Goal: Task Accomplishment & Management: Manage account settings

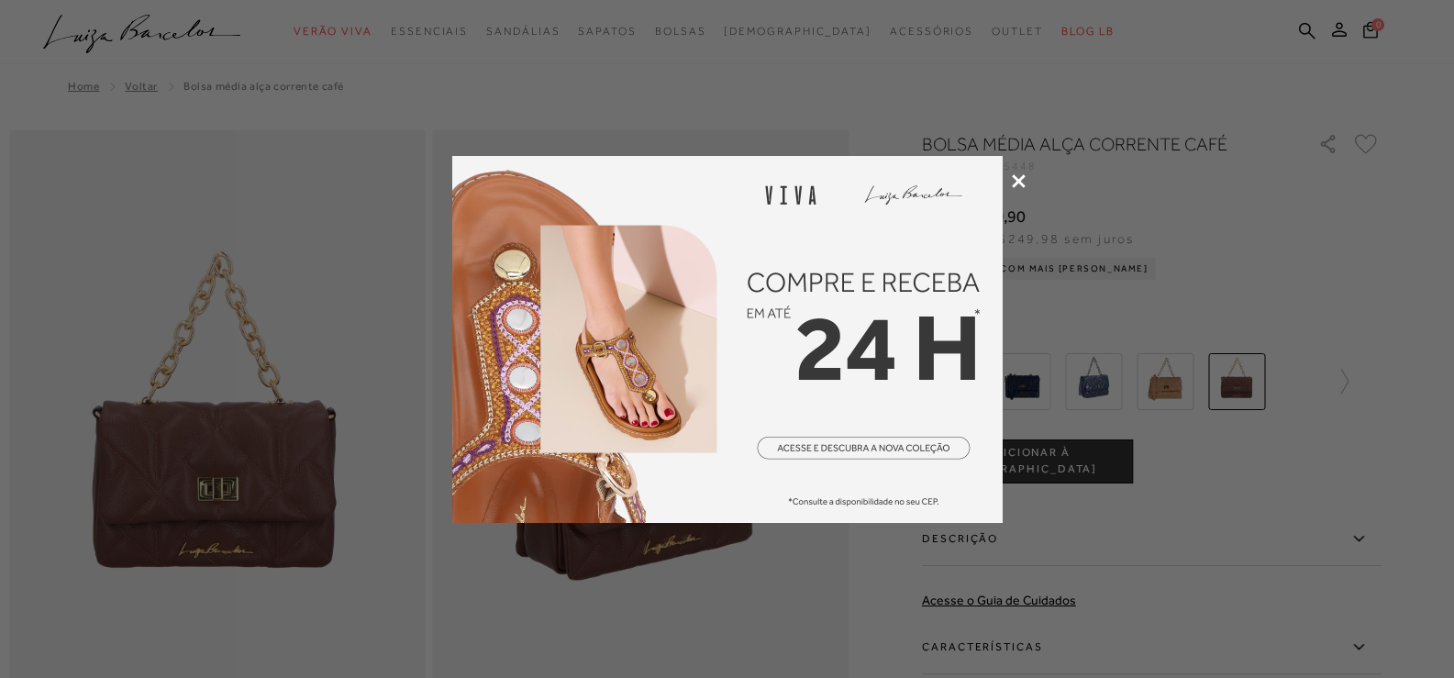
click at [1018, 179] on icon at bounding box center [1019, 181] width 14 height 14
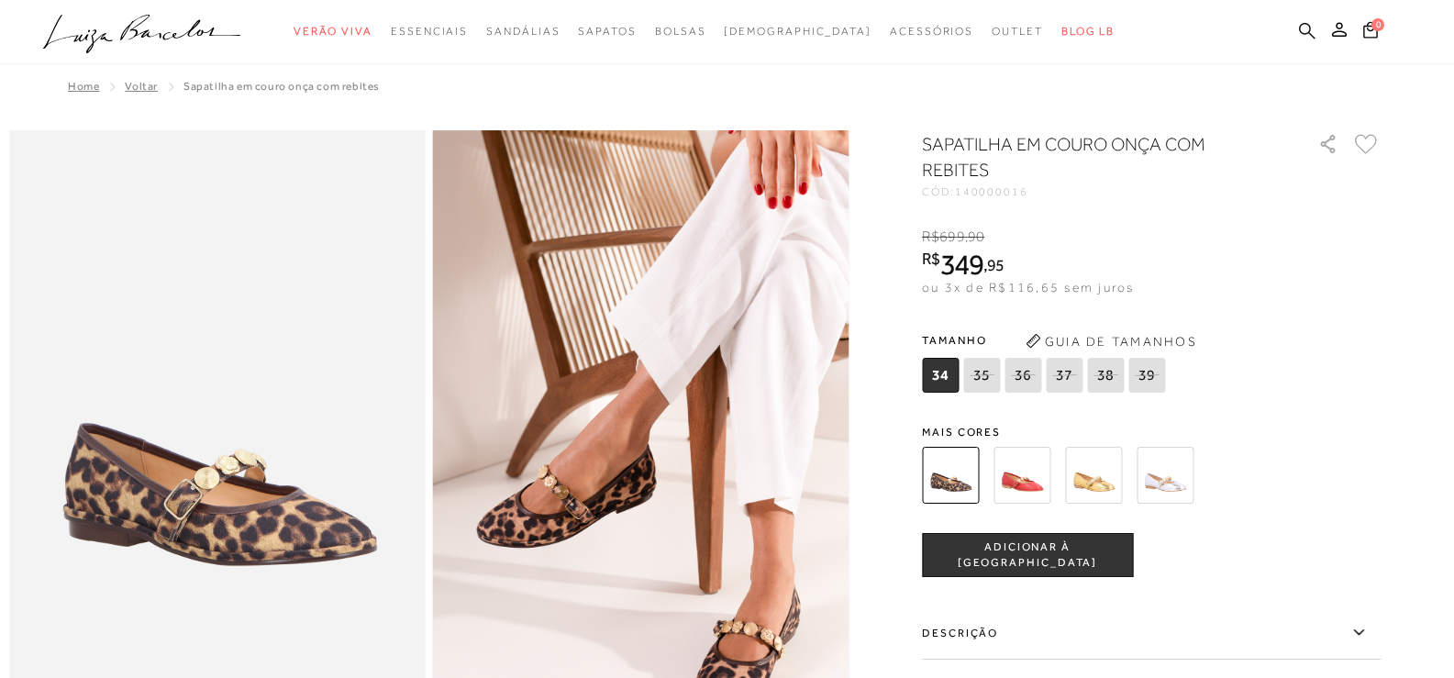
click at [1306, 29] on icon at bounding box center [1307, 30] width 17 height 17
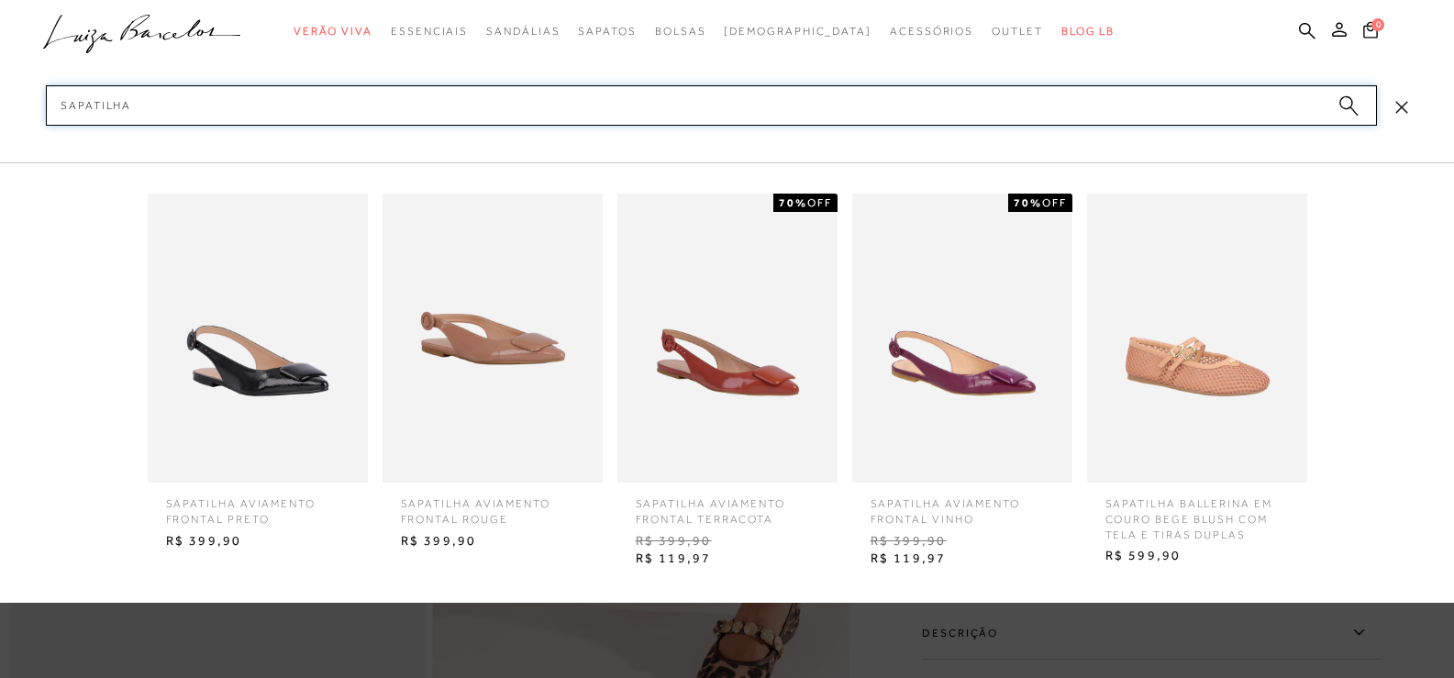
type input "sapatilha"
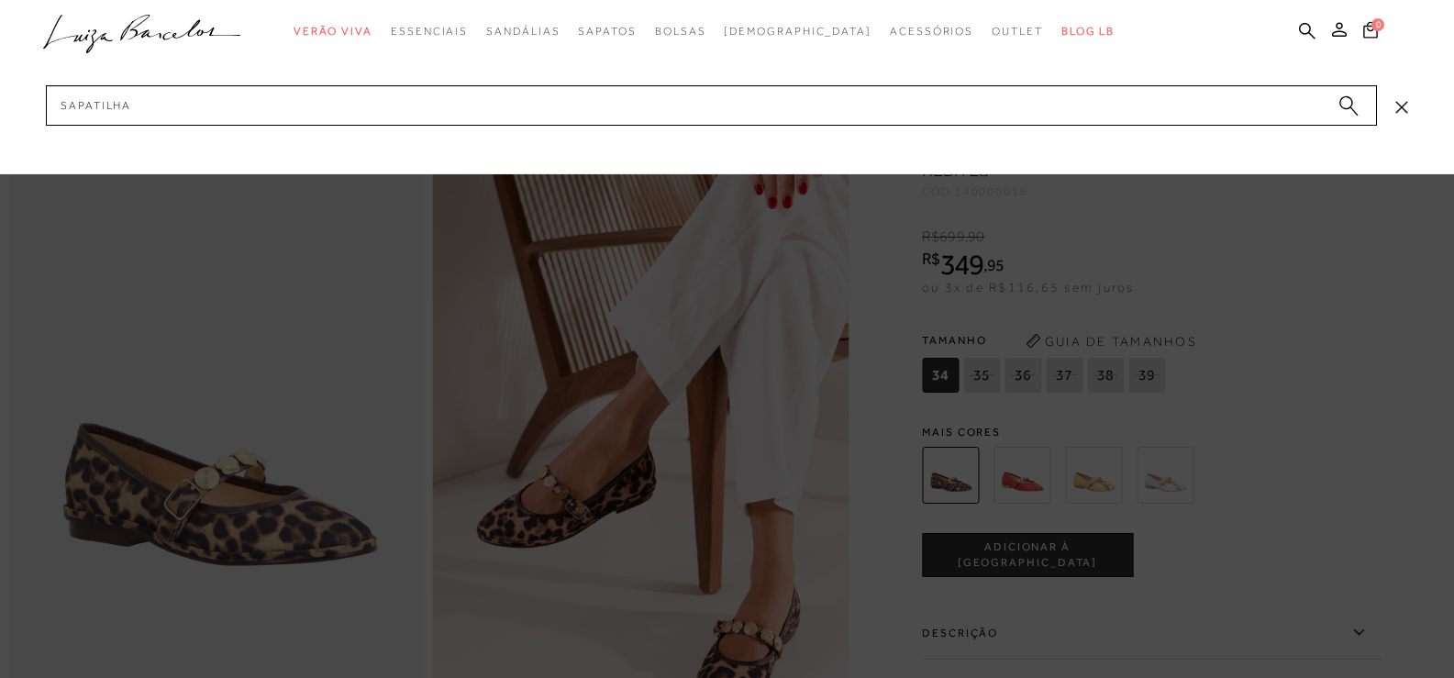
click at [1351, 106] on circle "submit" at bounding box center [1345, 102] width 13 height 13
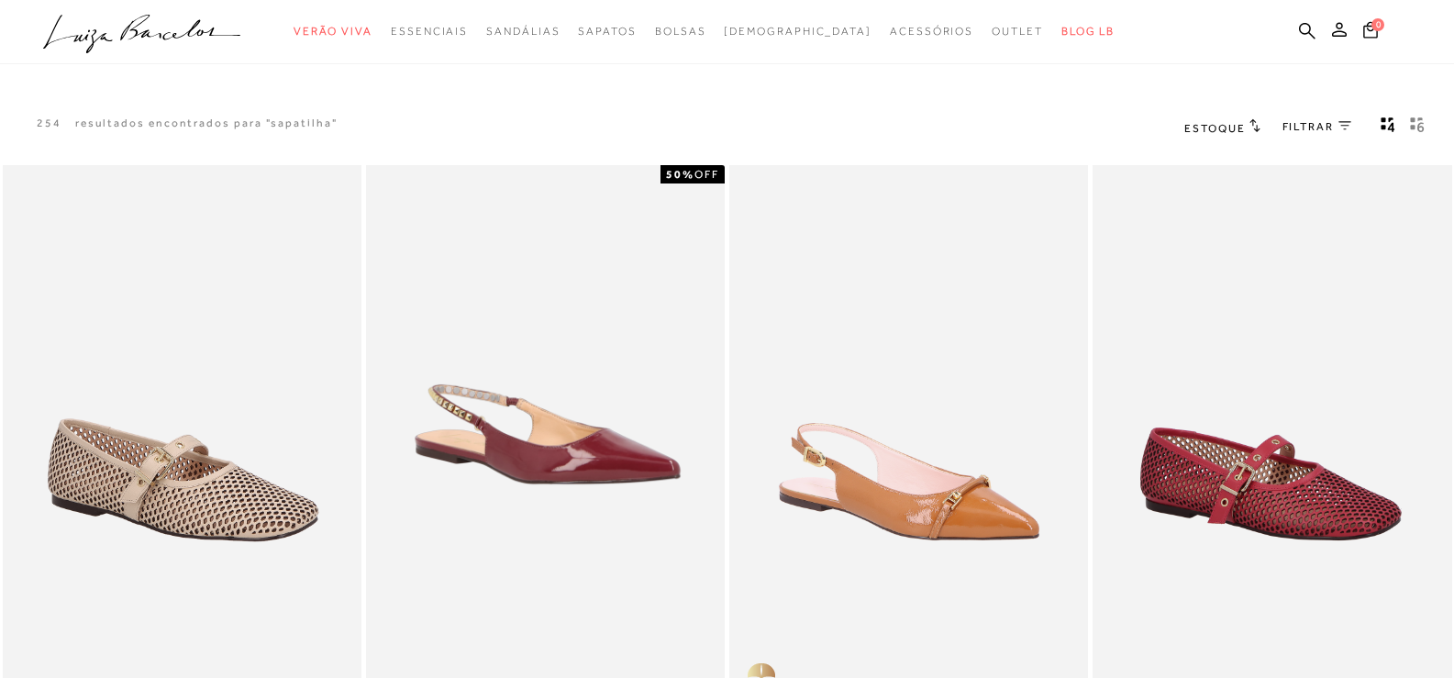
click at [1347, 127] on icon at bounding box center [1344, 125] width 13 height 9
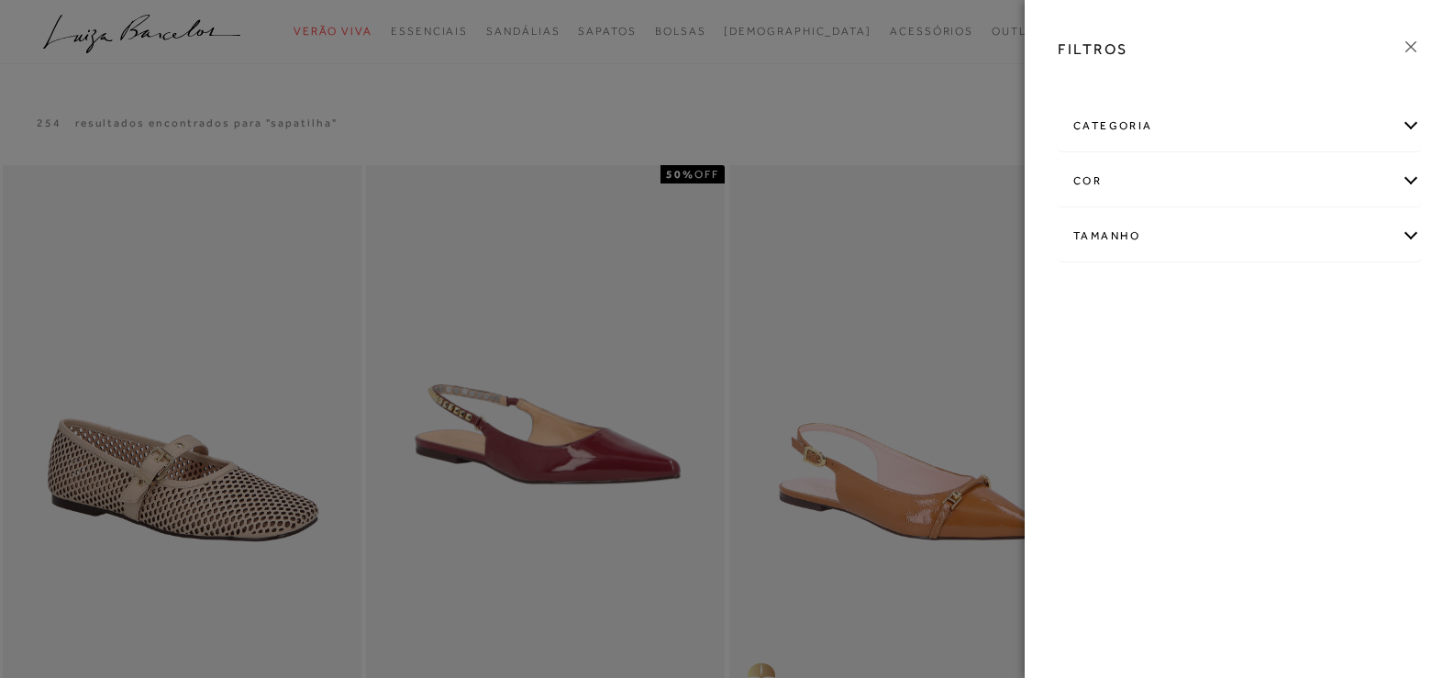
click at [1281, 237] on div "Tamanho" at bounding box center [1239, 236] width 361 height 49
click at [1097, 372] on link "Ver mais..." at bounding box center [1107, 375] width 50 height 14
click at [1084, 406] on label "37" at bounding box center [1094, 392] width 42 height 39
click at [1084, 405] on input "37" at bounding box center [1079, 395] width 18 height 18
checkbox input "true"
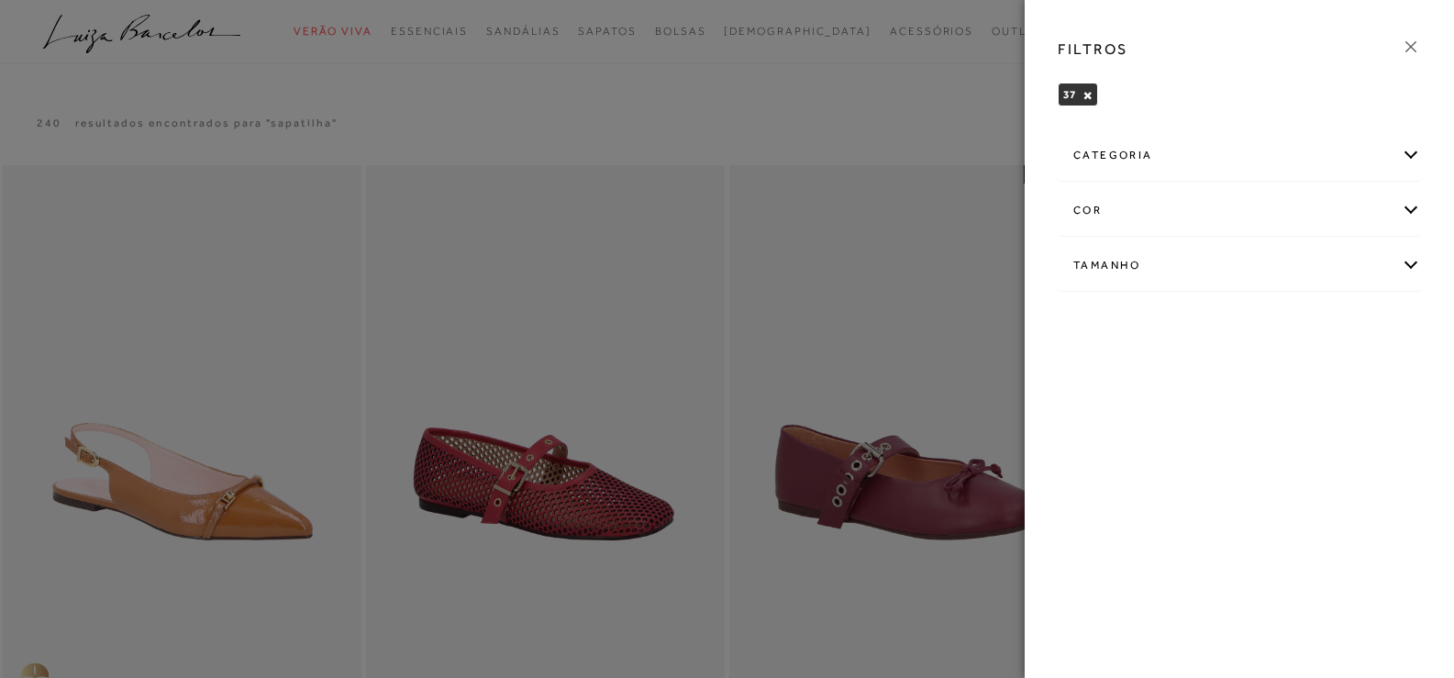
click at [783, 126] on div at bounding box center [727, 339] width 1454 height 678
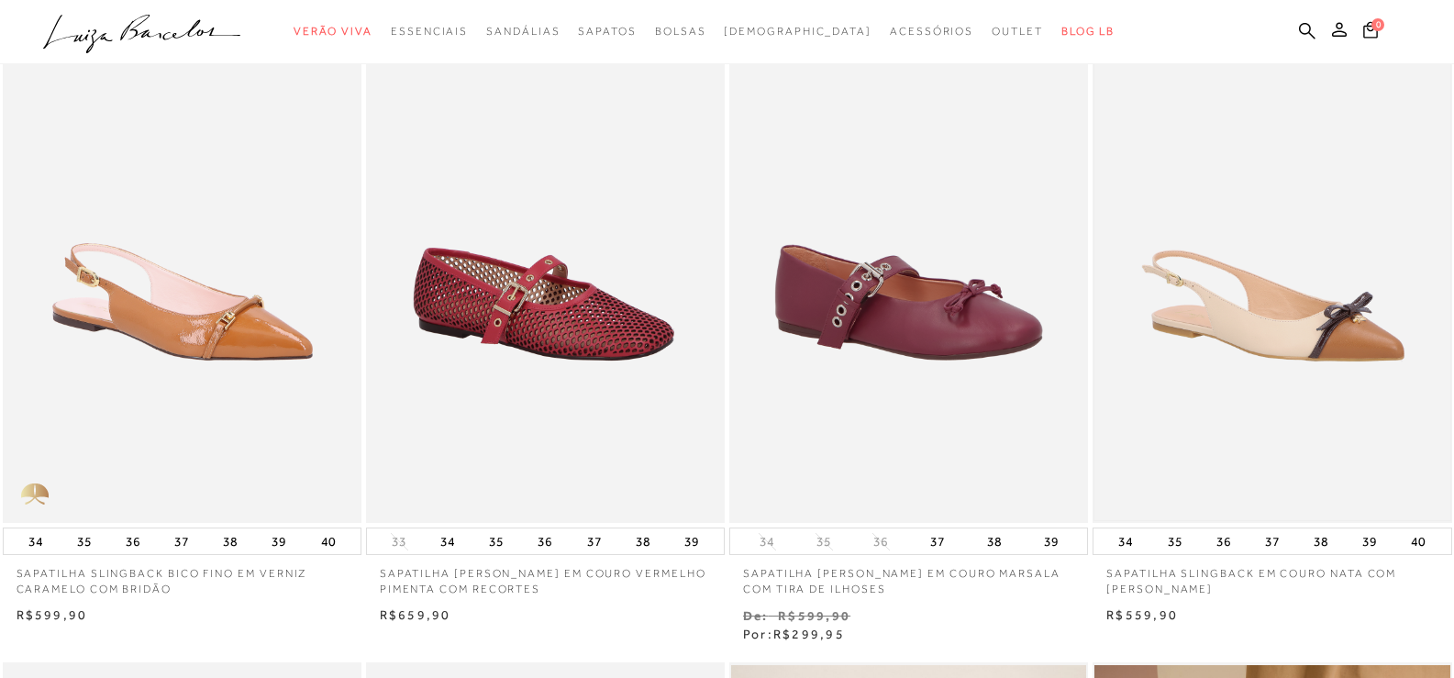
scroll to position [183, 0]
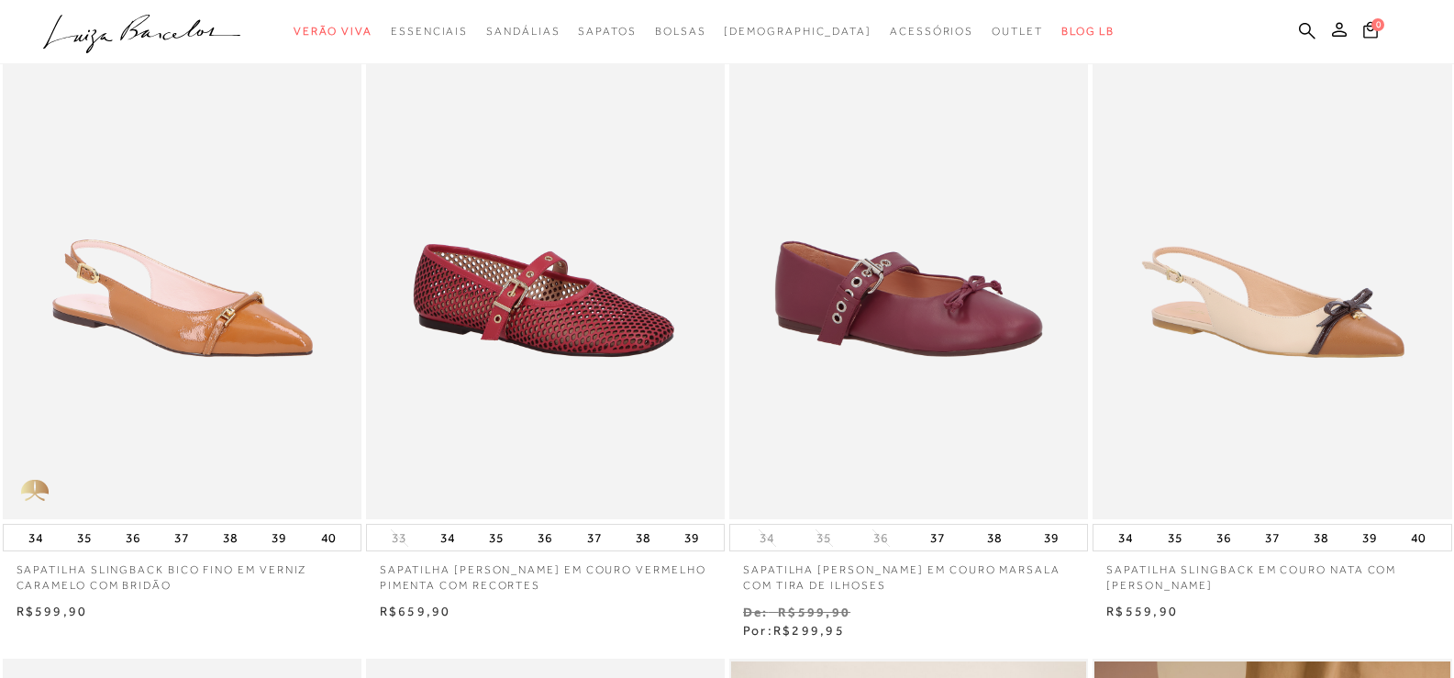
drag, startPoint x: 904, startPoint y: 353, endPoint x: 859, endPoint y: 569, distance: 220.4
click at [1438, 48] on div at bounding box center [727, 32] width 1454 height 64
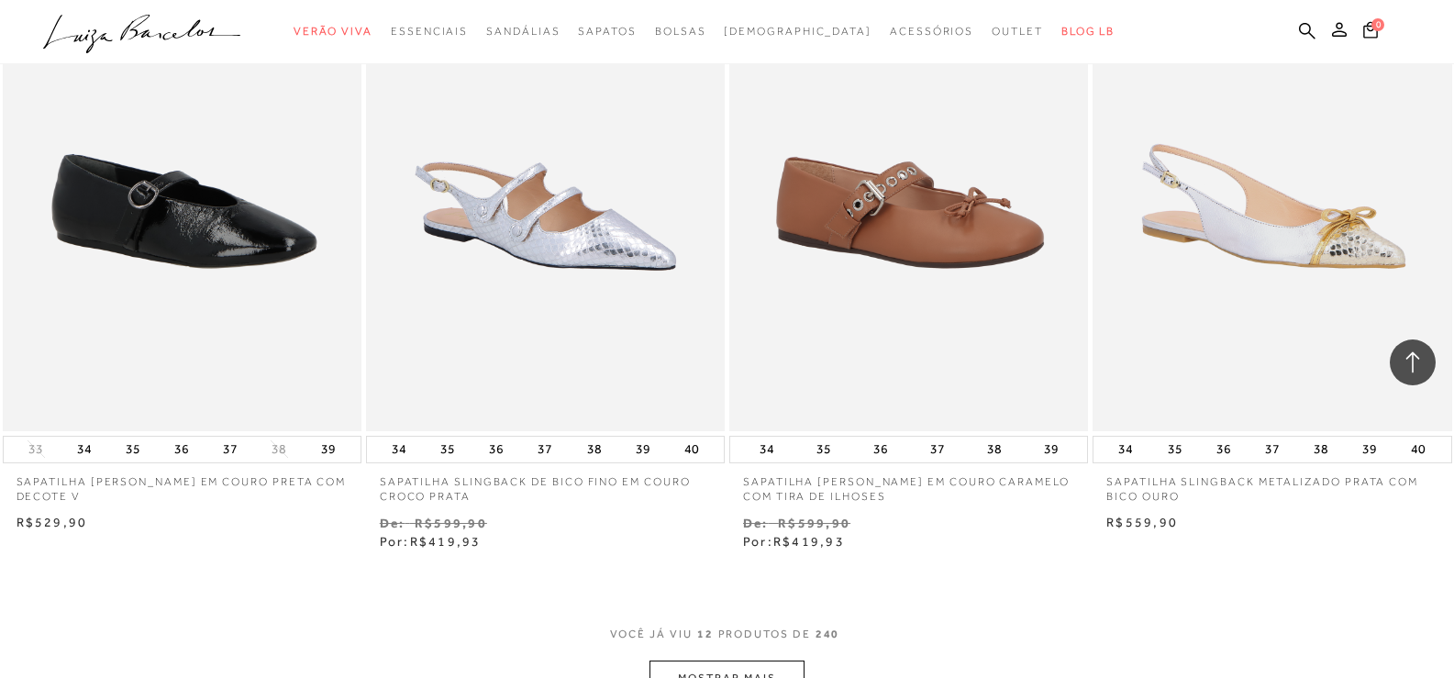
scroll to position [1651, 0]
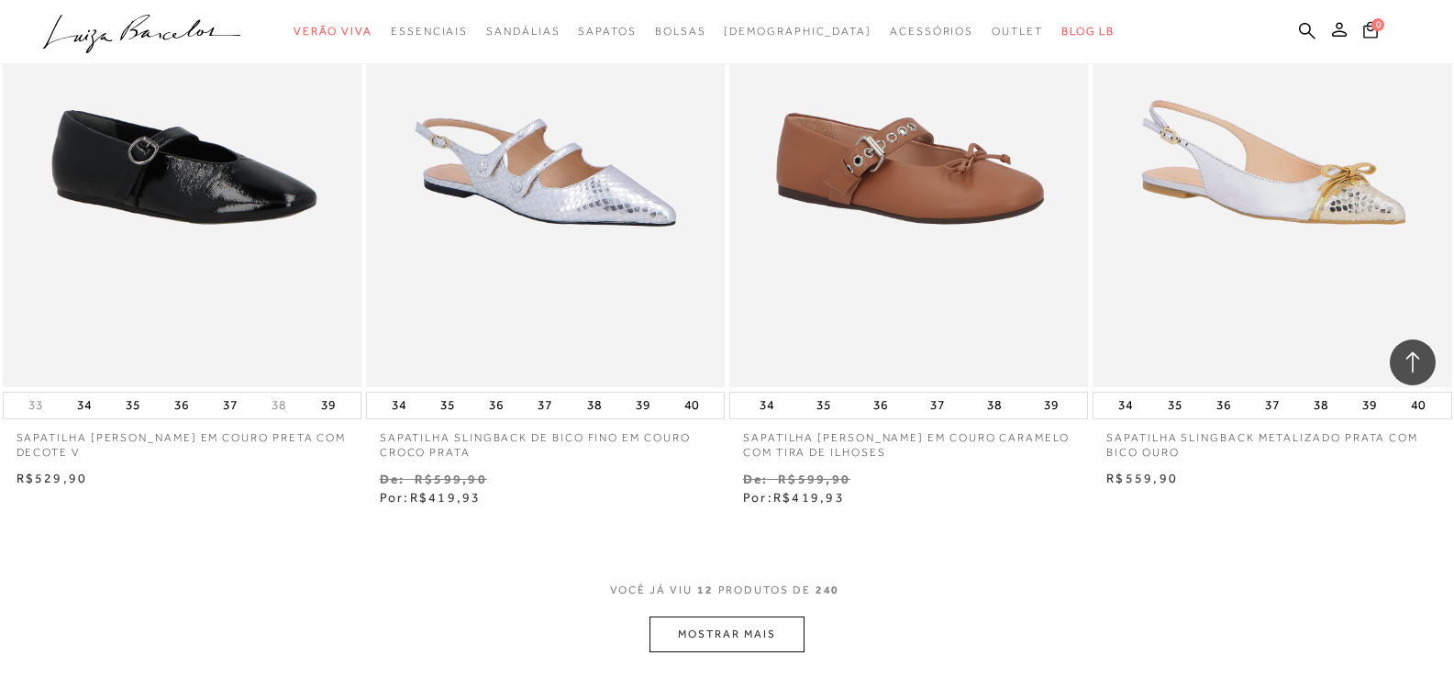
click at [788, 640] on button "MOSTRAR MAIS" at bounding box center [726, 634] width 154 height 36
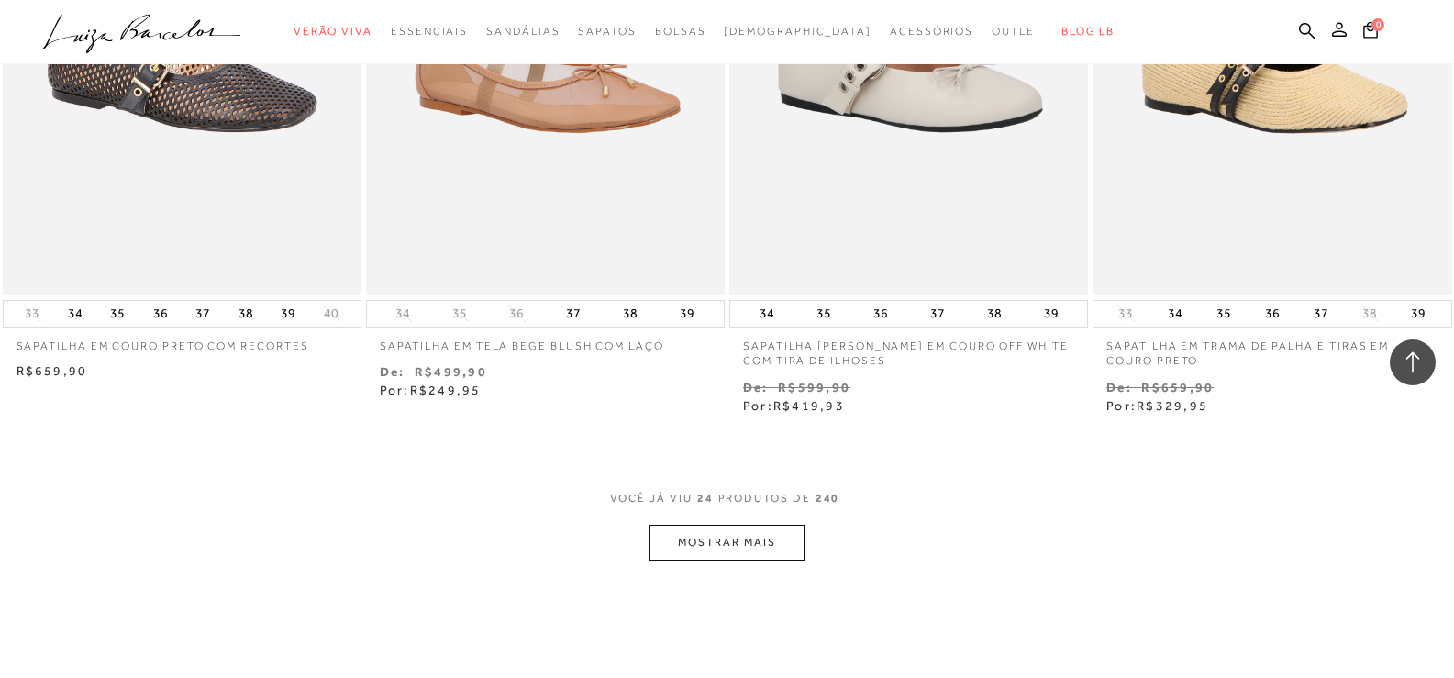
scroll to position [3761, 0]
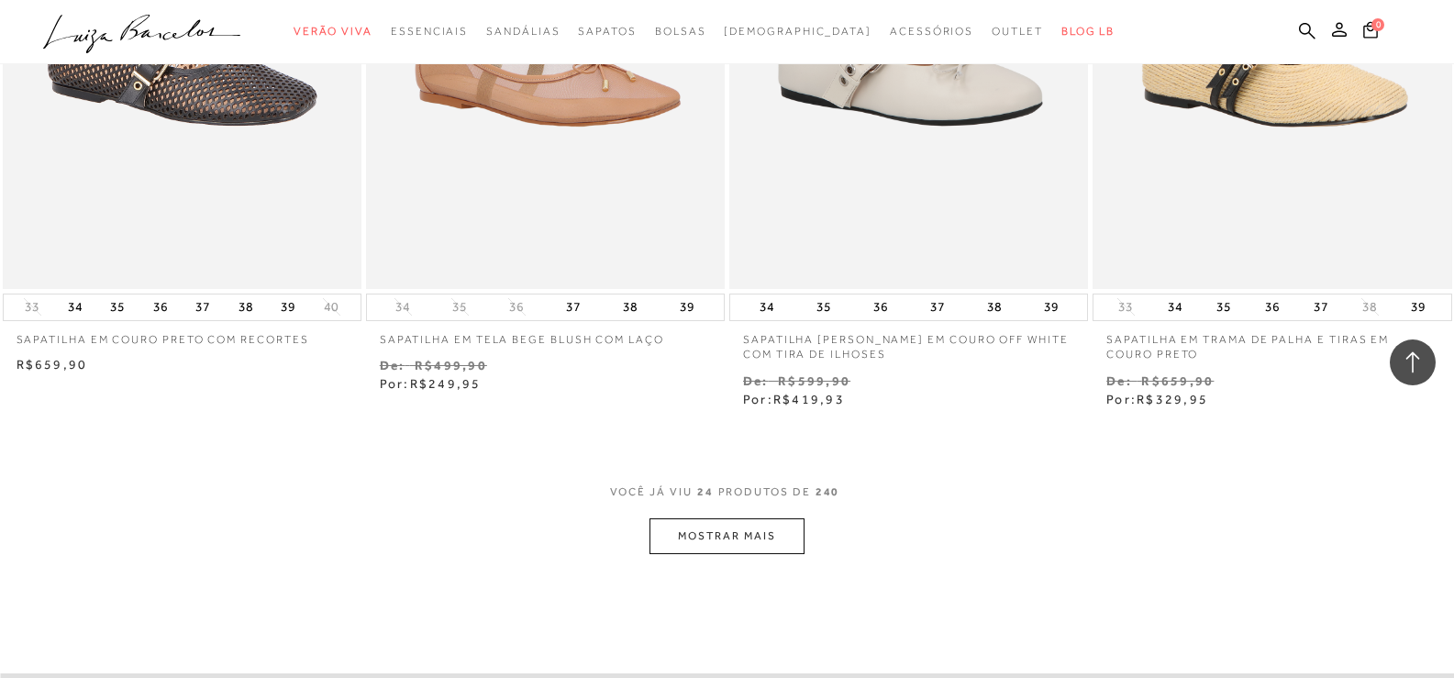
click at [776, 542] on button "MOSTRAR MAIS" at bounding box center [726, 536] width 154 height 36
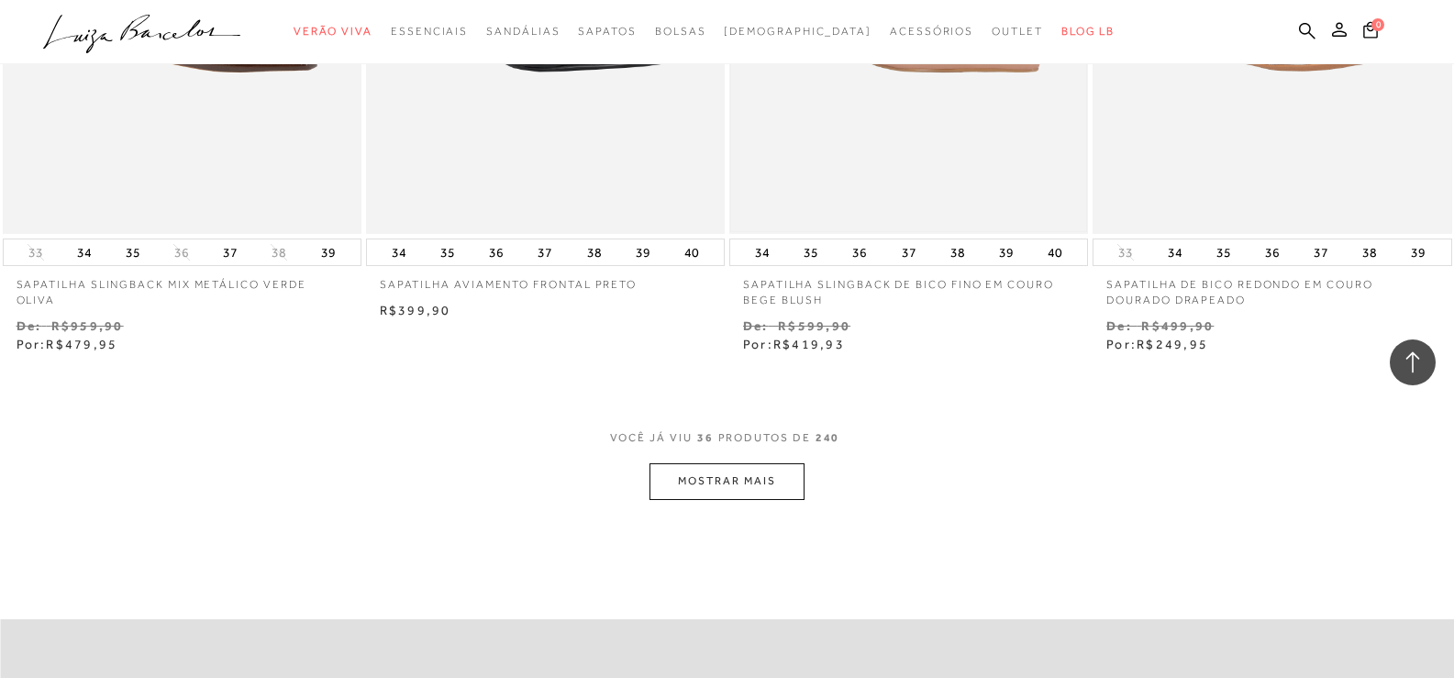
scroll to position [5871, 0]
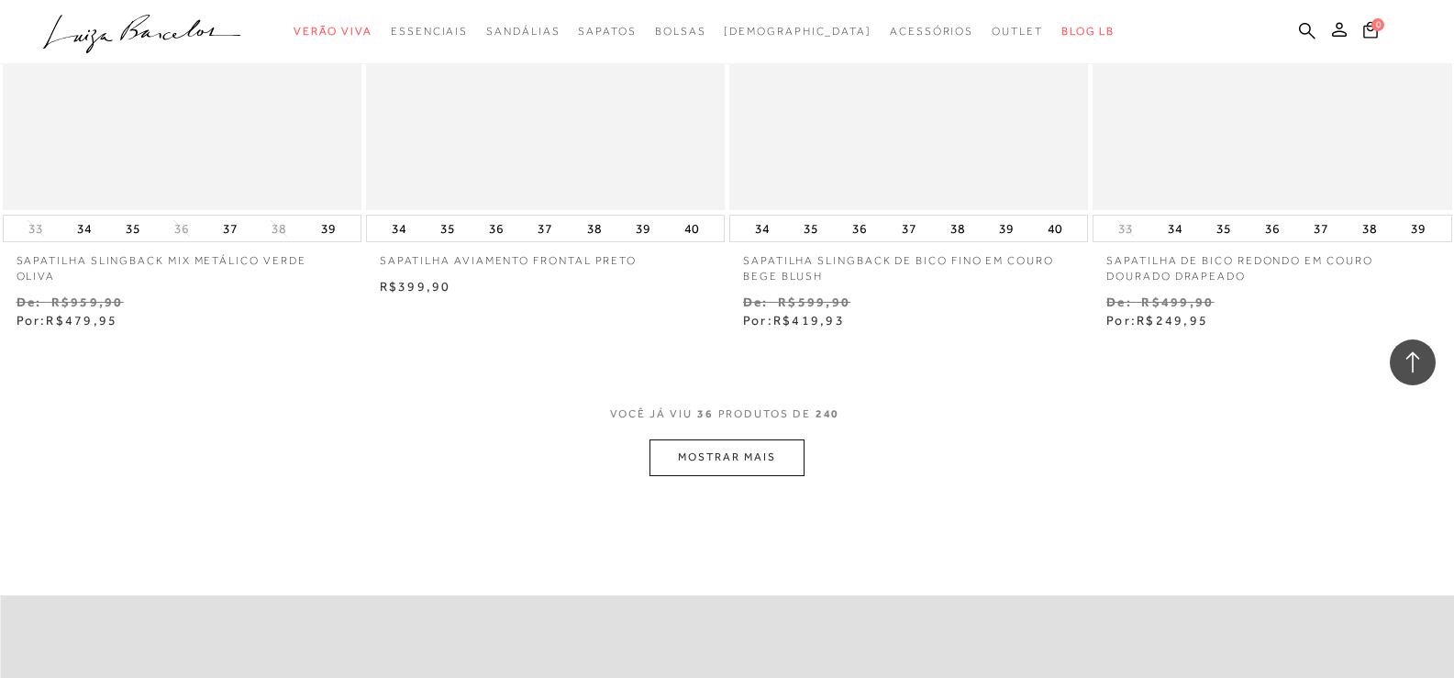
click at [751, 461] on button "MOSTRAR MAIS" at bounding box center [726, 457] width 154 height 36
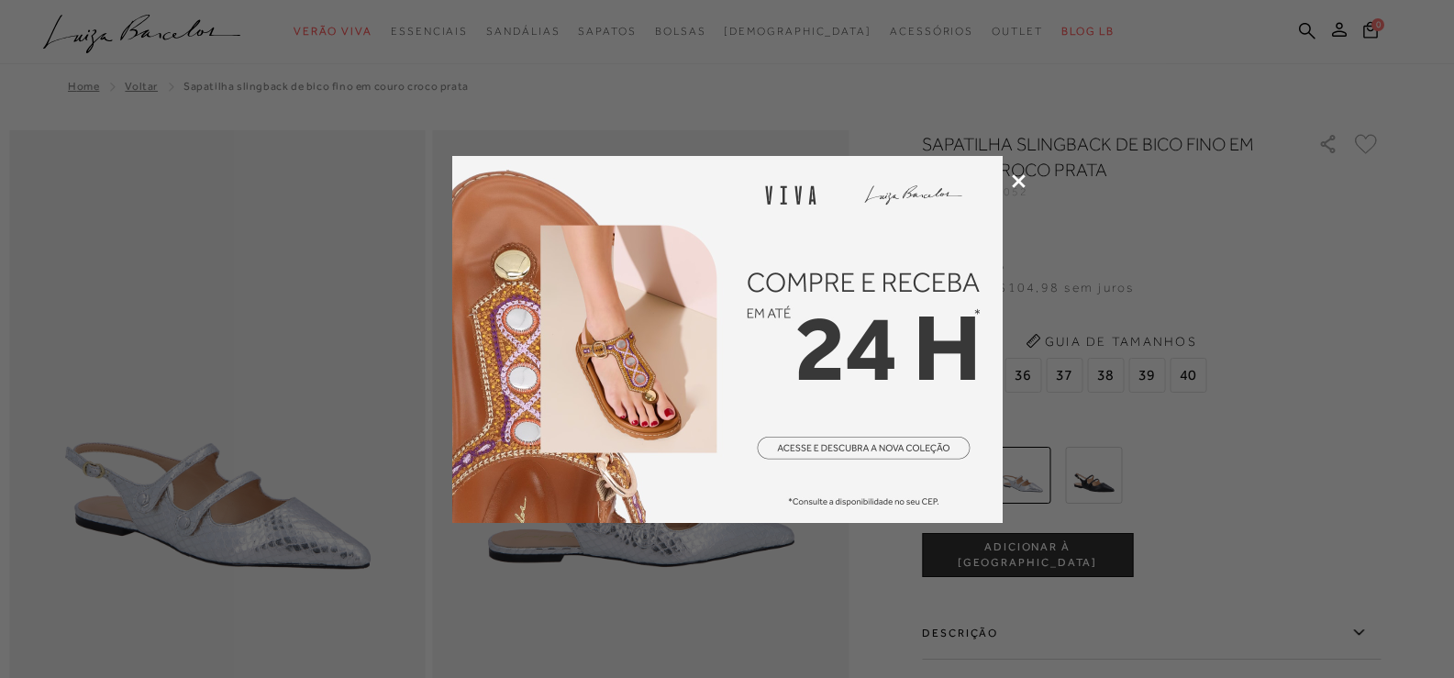
click at [1017, 180] on icon at bounding box center [1019, 181] width 14 height 14
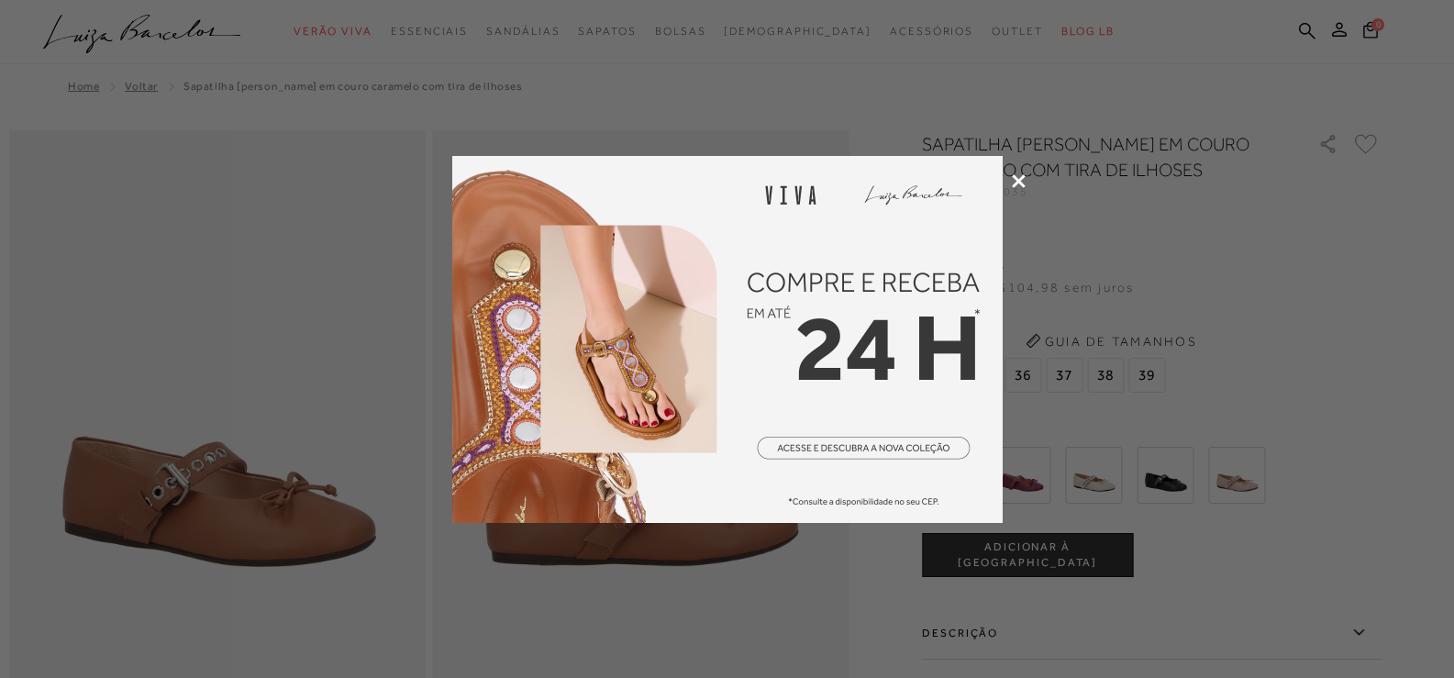
click at [1015, 176] on icon at bounding box center [1019, 181] width 14 height 14
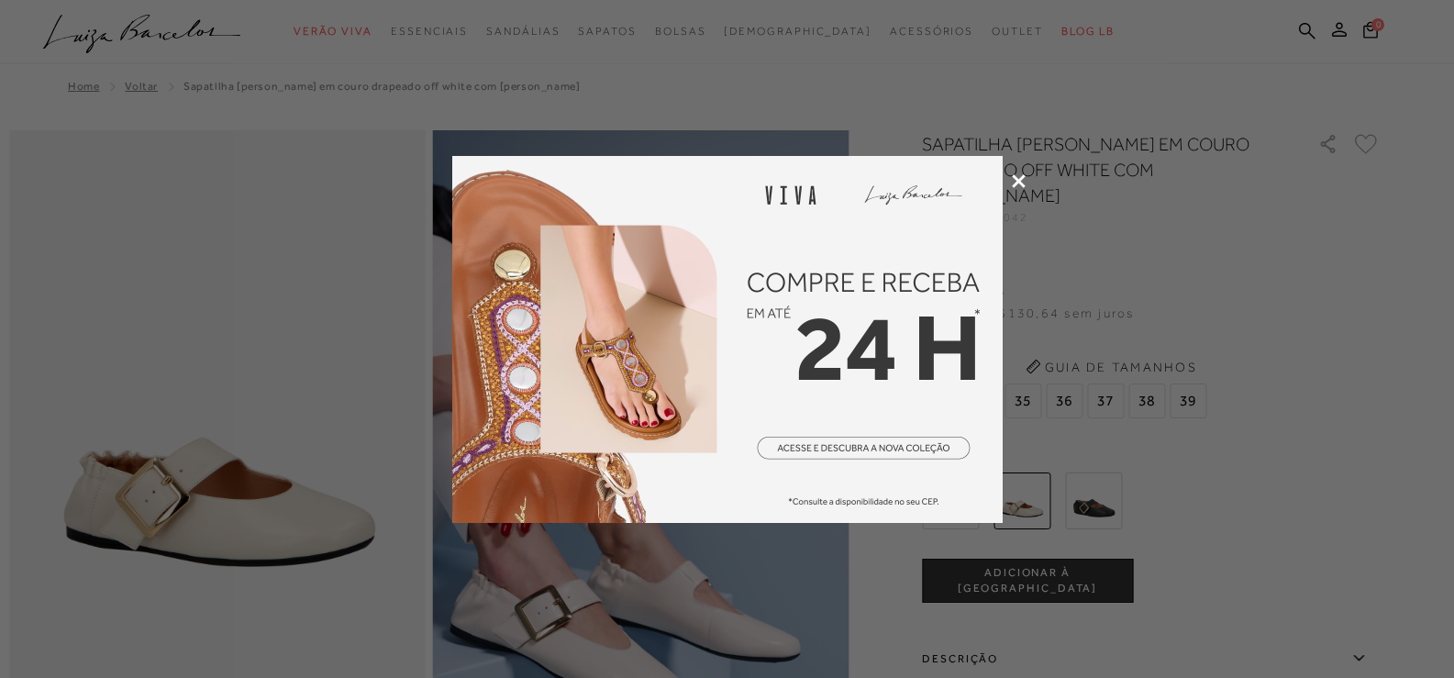
click at [1021, 181] on icon at bounding box center [1019, 181] width 14 height 14
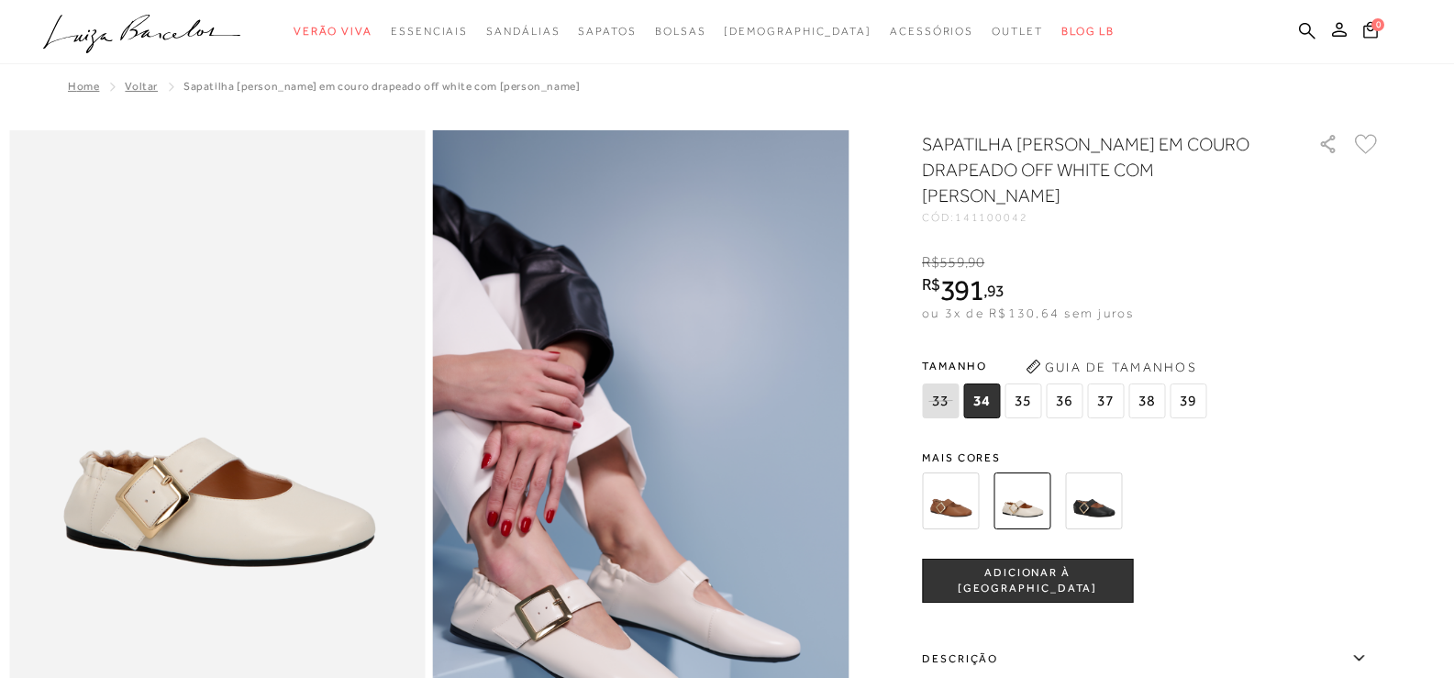
click at [1103, 481] on img at bounding box center [1093, 500] width 57 height 57
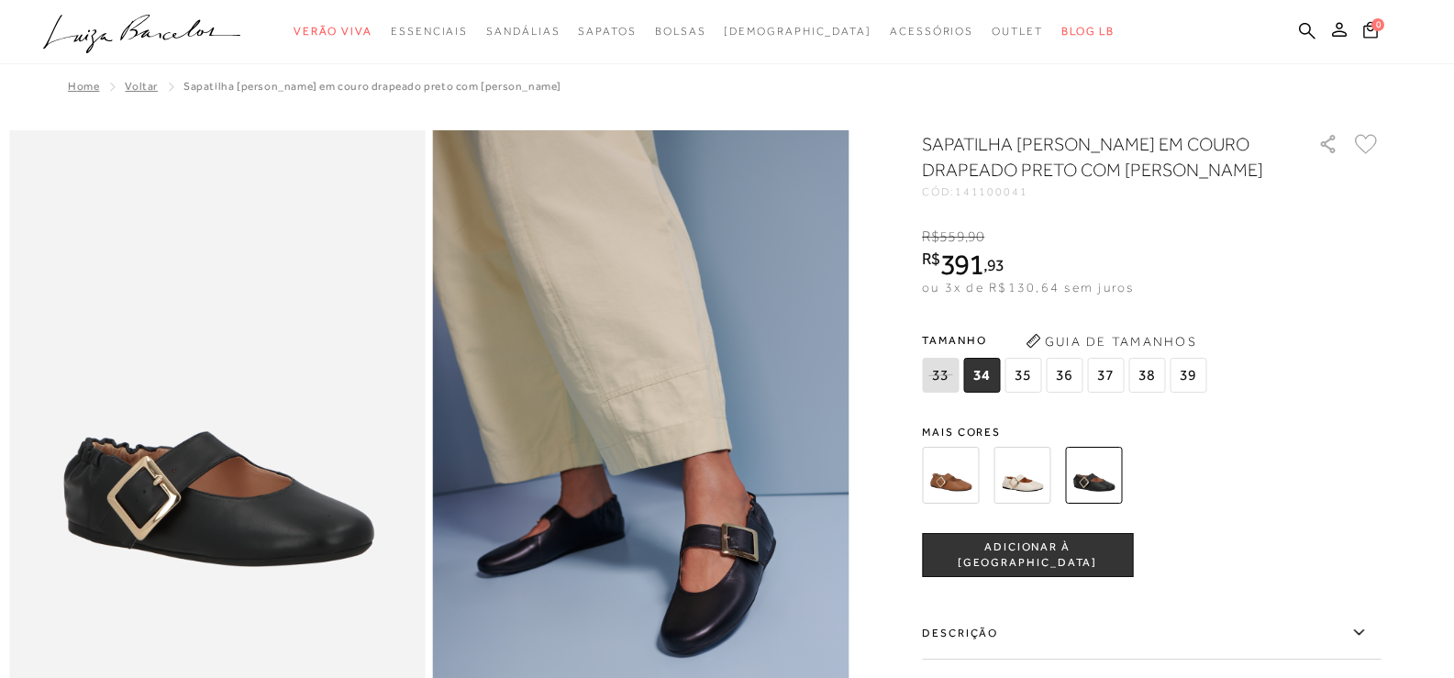
scroll to position [92, 0]
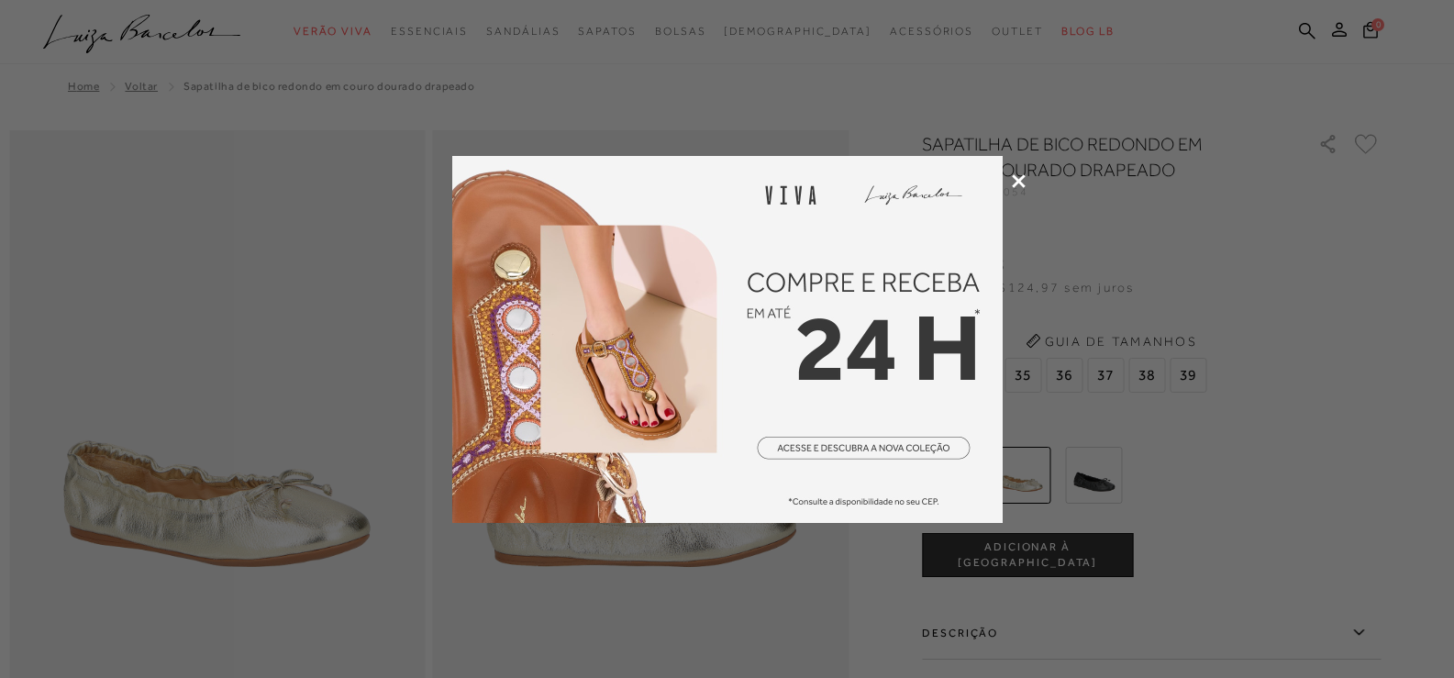
click at [1015, 180] on icon at bounding box center [1019, 181] width 14 height 14
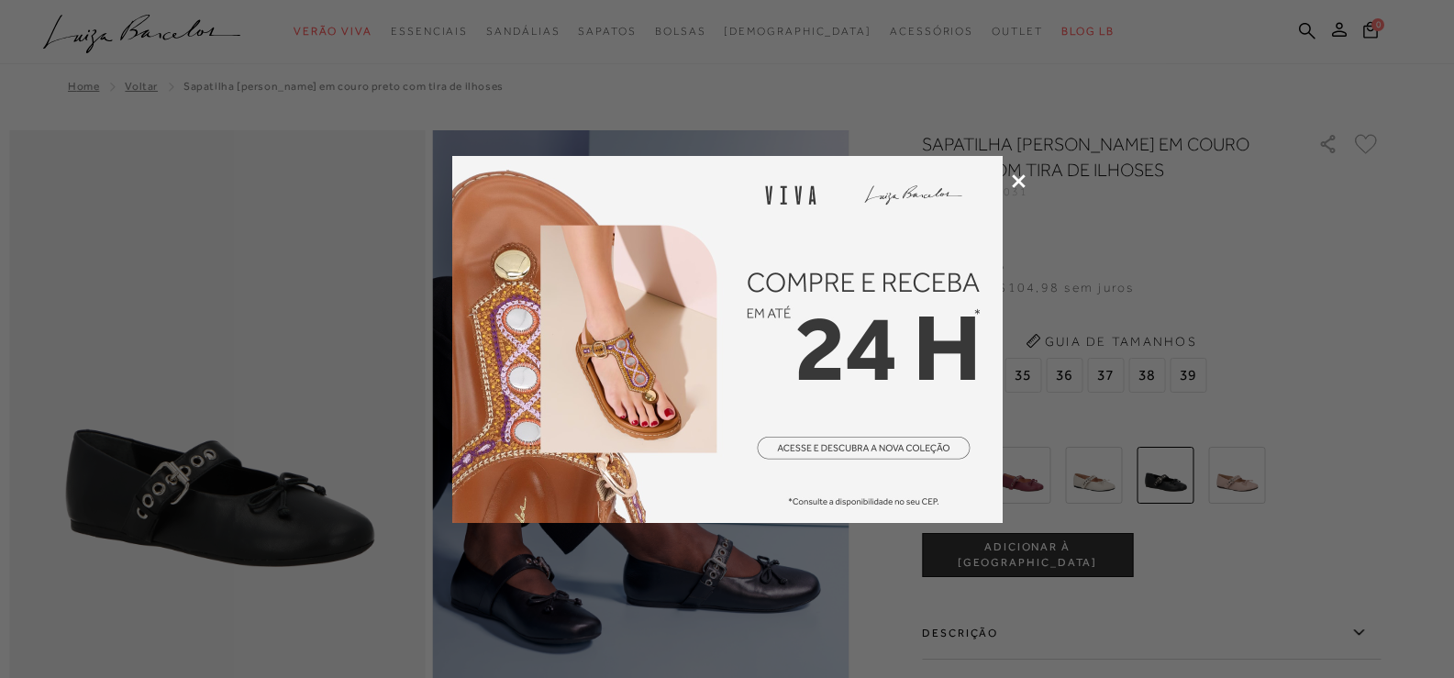
click at [1012, 180] on icon at bounding box center [1019, 181] width 14 height 14
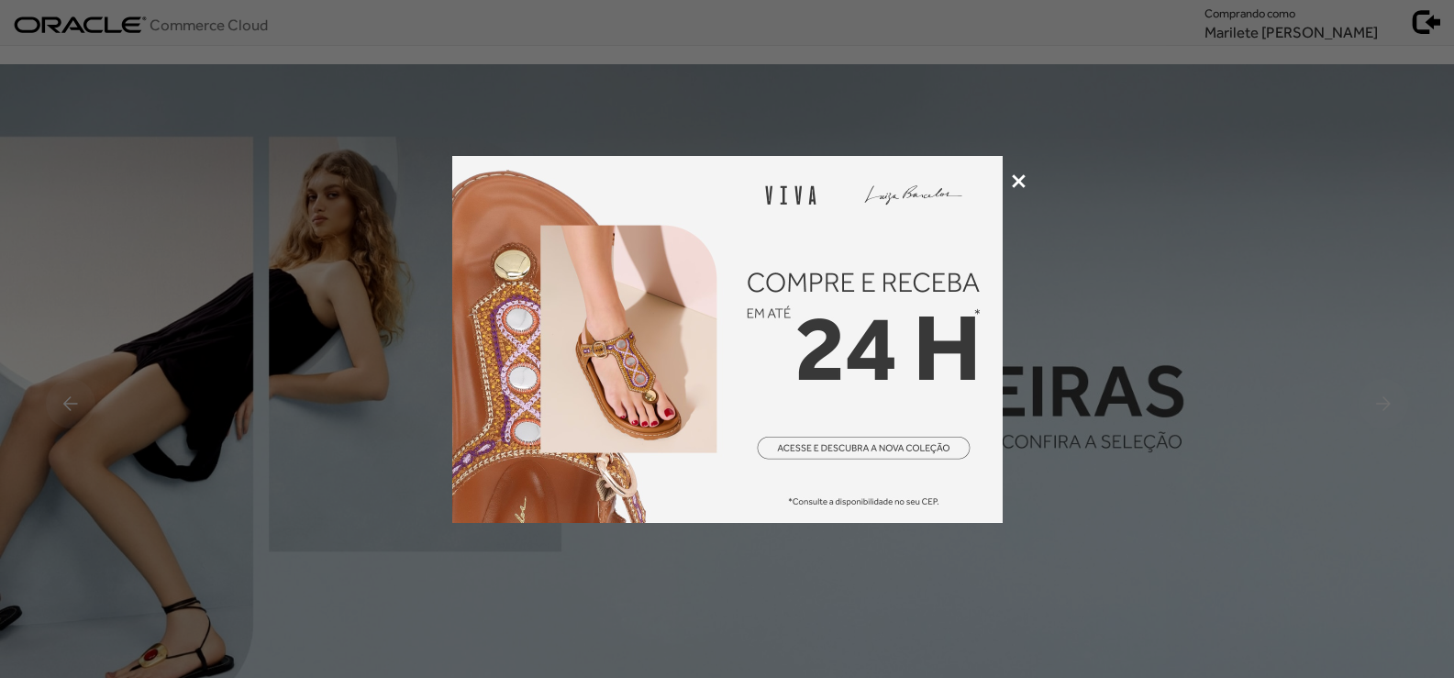
click at [1020, 183] on icon at bounding box center [1019, 181] width 14 height 14
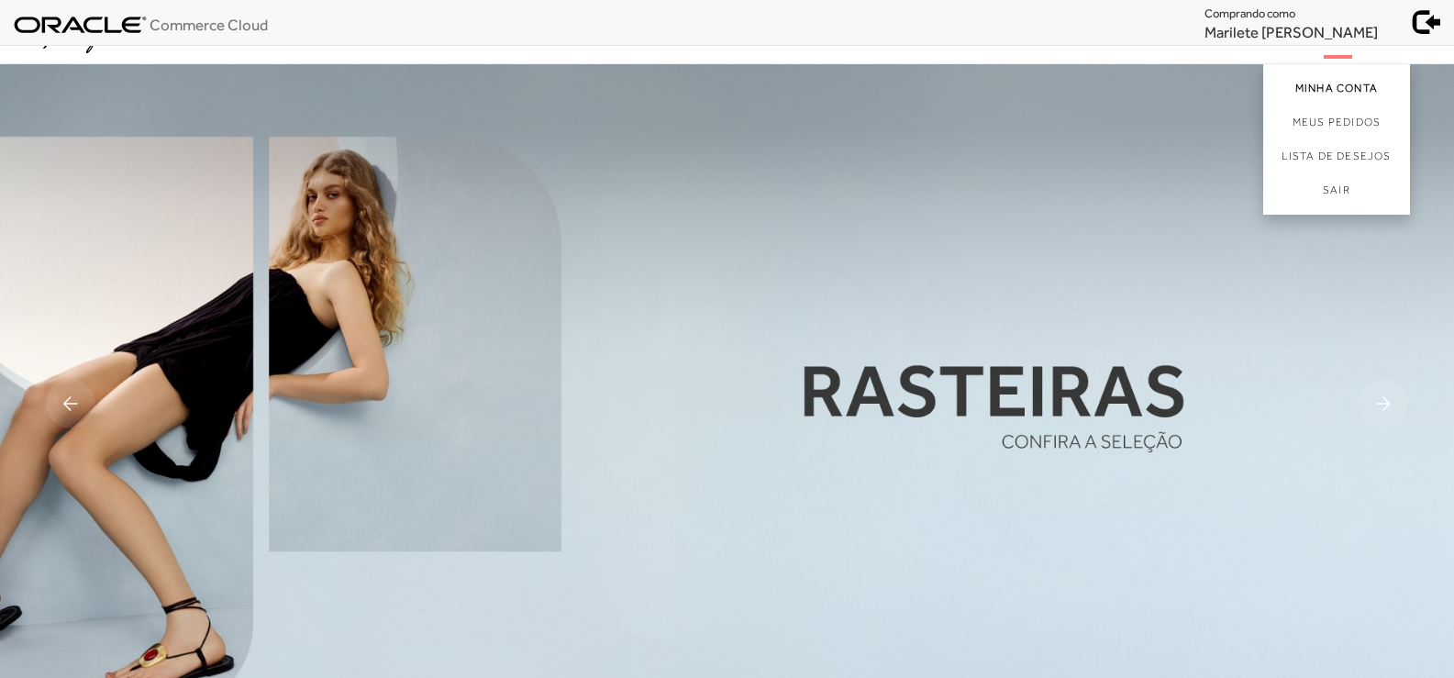
click at [1315, 83] on link "Minha Conta" at bounding box center [1336, 84] width 147 height 41
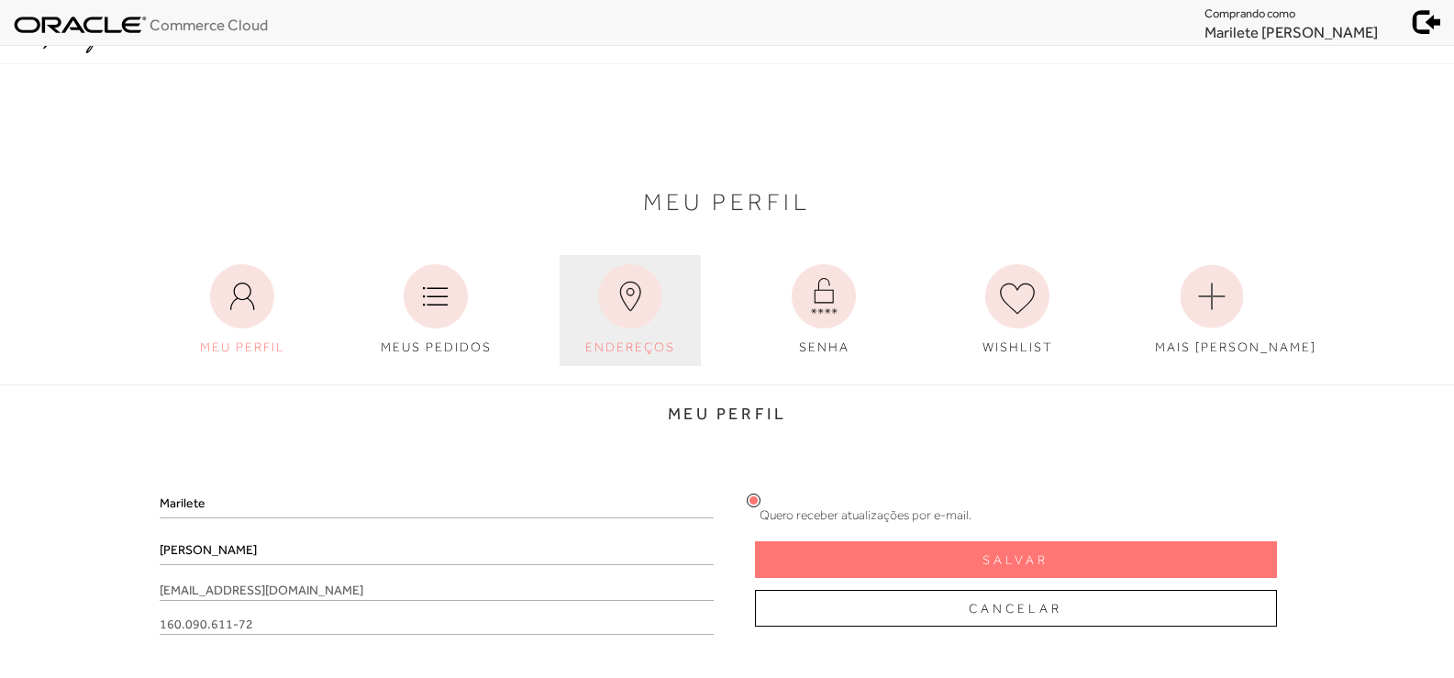
click at [645, 338] on link "ENDEREÇOS" at bounding box center [630, 310] width 141 height 111
click at [643, 350] on span "ENDEREÇOS" at bounding box center [630, 346] width 90 height 15
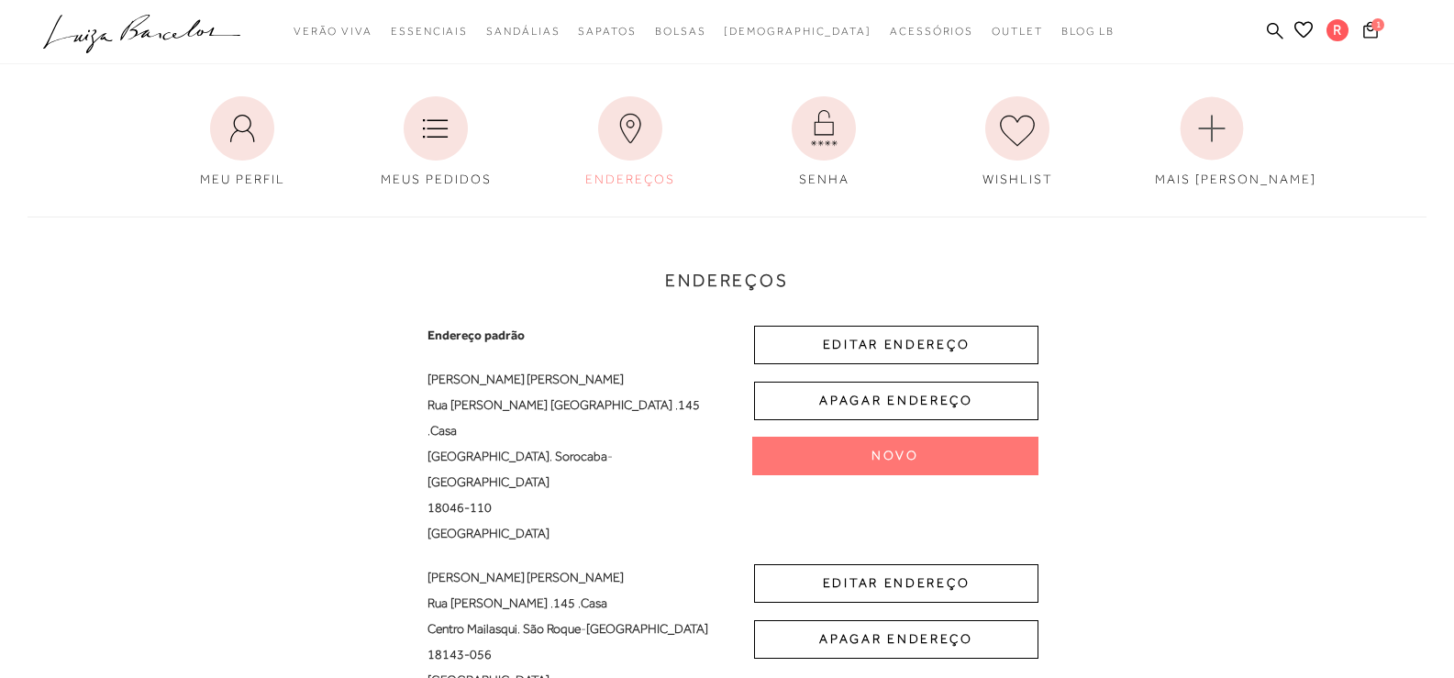
scroll to position [183, 0]
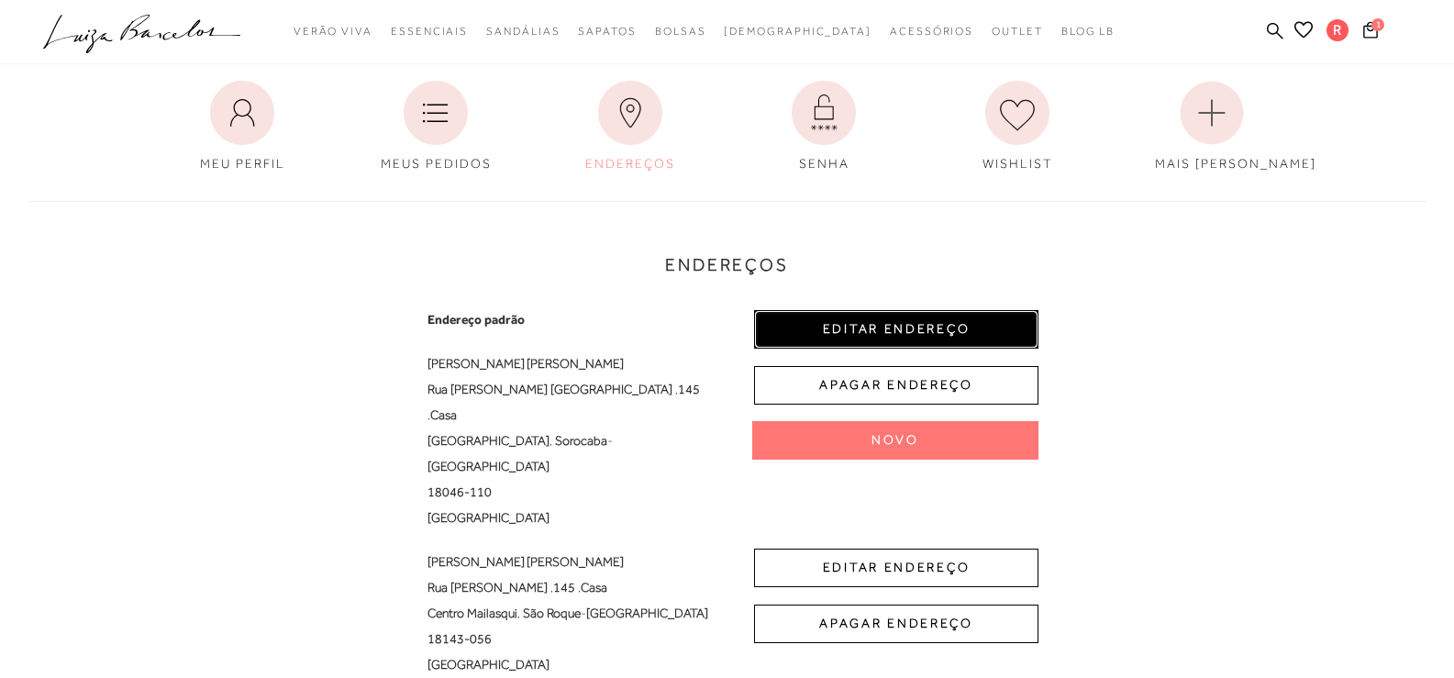
click at [941, 324] on button "EDITAR ENDEREÇO" at bounding box center [896, 329] width 284 height 39
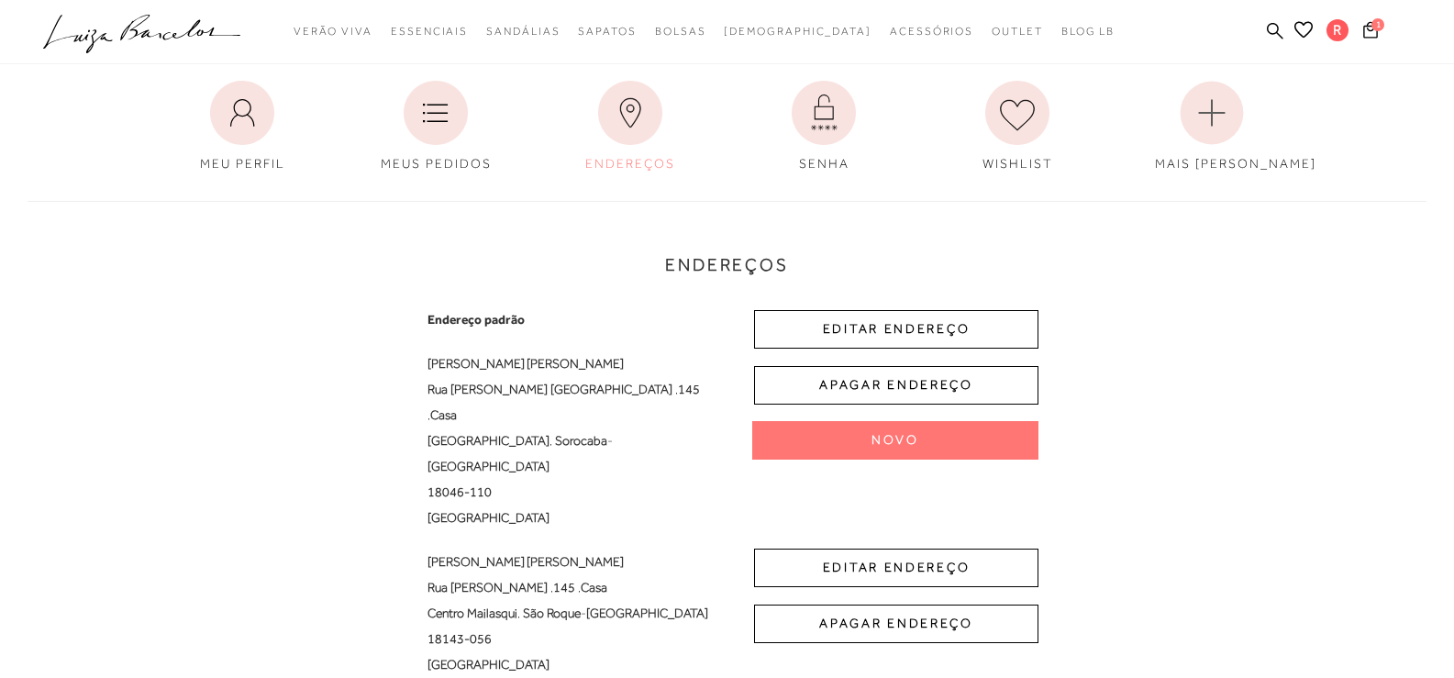
select select "SP"
select select "BR"
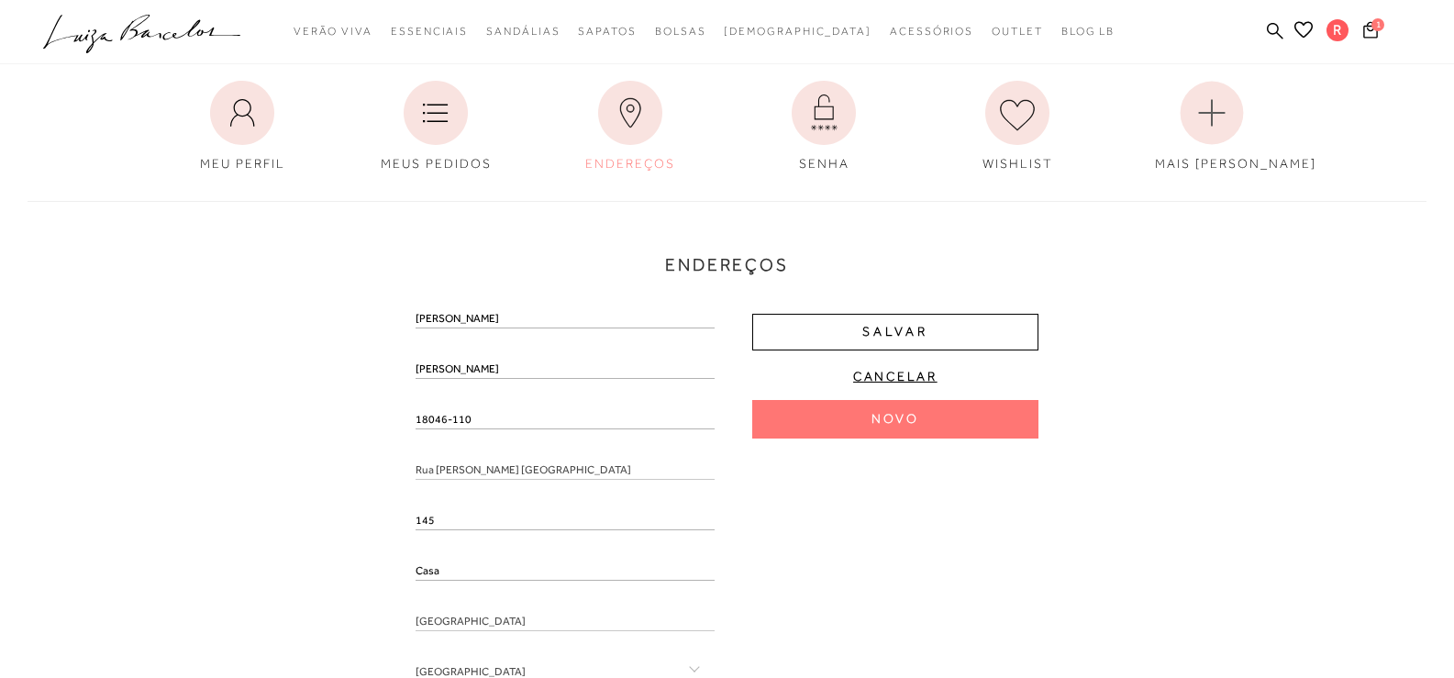
drag, startPoint x: 479, startPoint y: 417, endPoint x: 387, endPoint y: 432, distance: 92.9
click at [387, 432] on div "Endereços Endereço padrão [PERSON_NAME] [GEOGRAPHIC_DATA] da Fonseca Brasil , 1…" at bounding box center [727, 524] width 1426 height 682
click at [365, 435] on div "Endereços Endereço padrão [PERSON_NAME] [GEOGRAPHIC_DATA] da Fonseca Brasil , 1…" at bounding box center [727, 524] width 1426 height 682
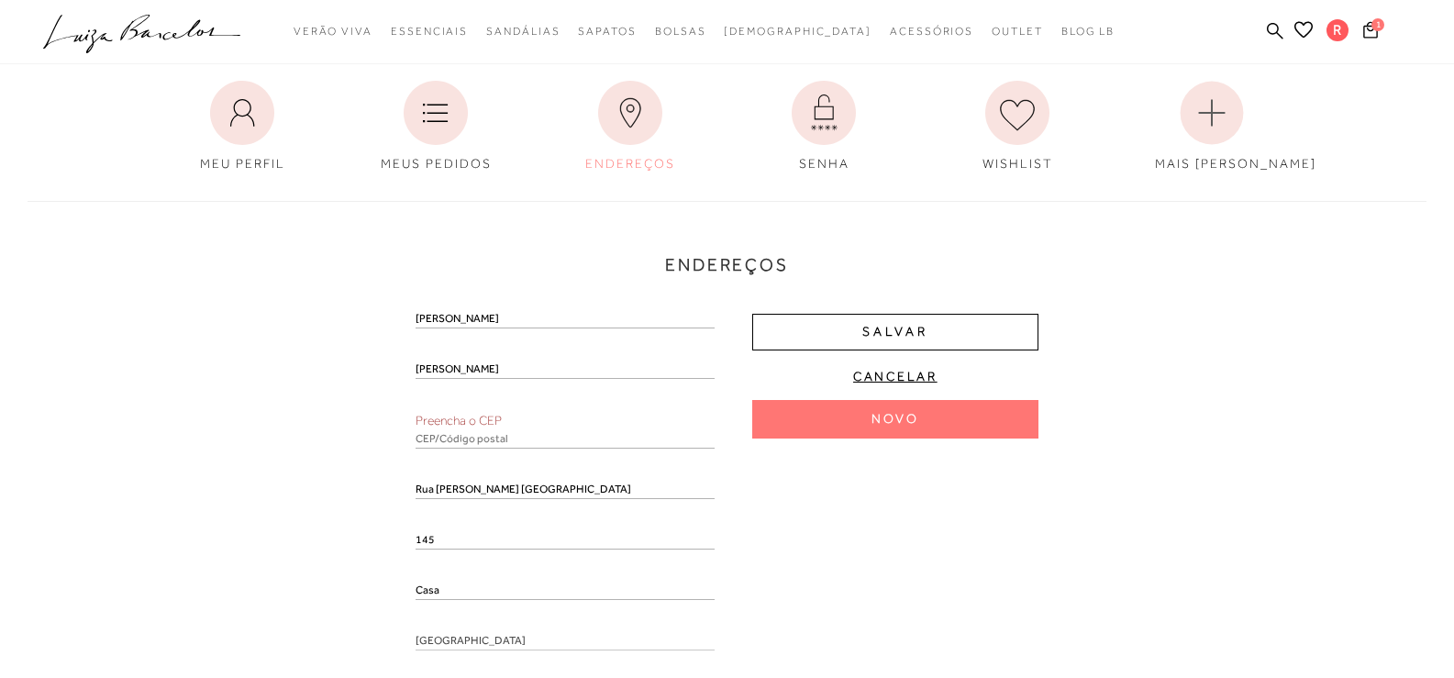
click at [420, 435] on input "text" at bounding box center [565, 439] width 299 height 18
paste input "18046-110"
type input "18046-110"
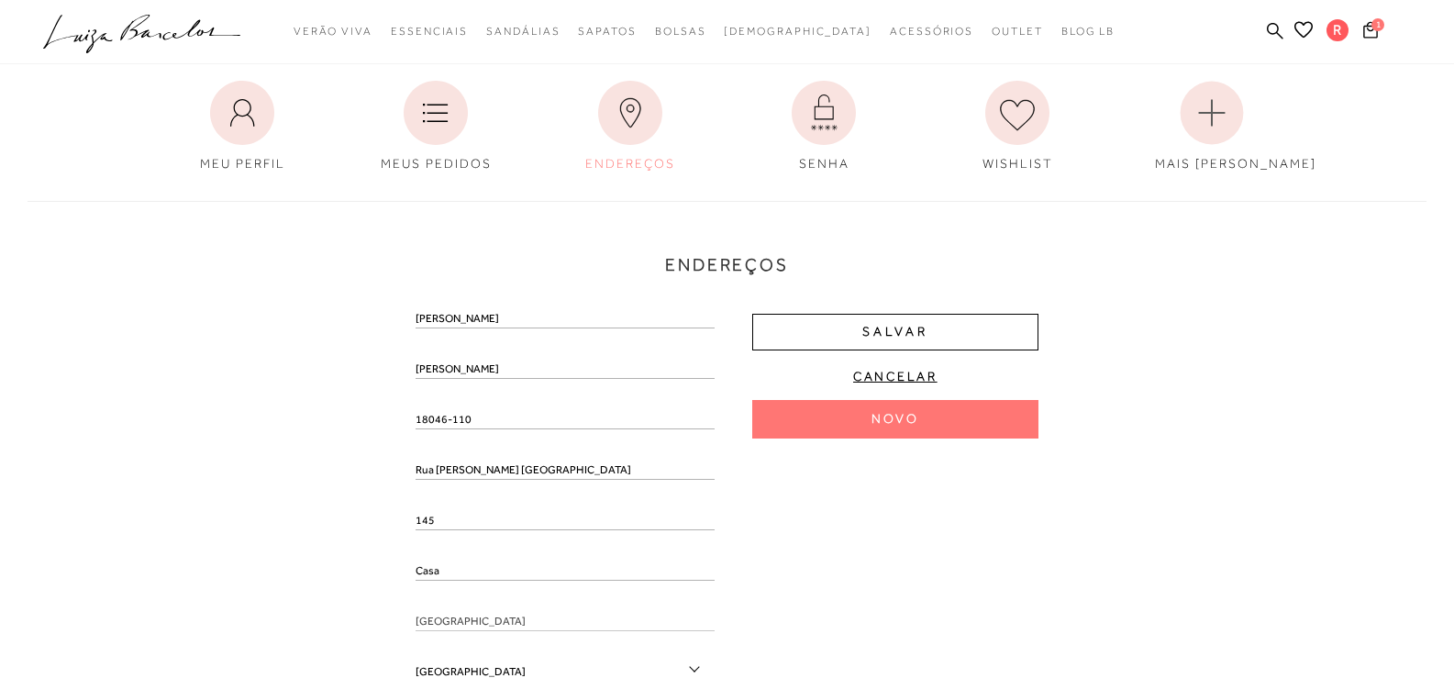
click at [289, 454] on div "Endereços Endereço padrão [PERSON_NAME] [GEOGRAPHIC_DATA] da Fonseca Brasil , 1…" at bounding box center [727, 524] width 1426 height 682
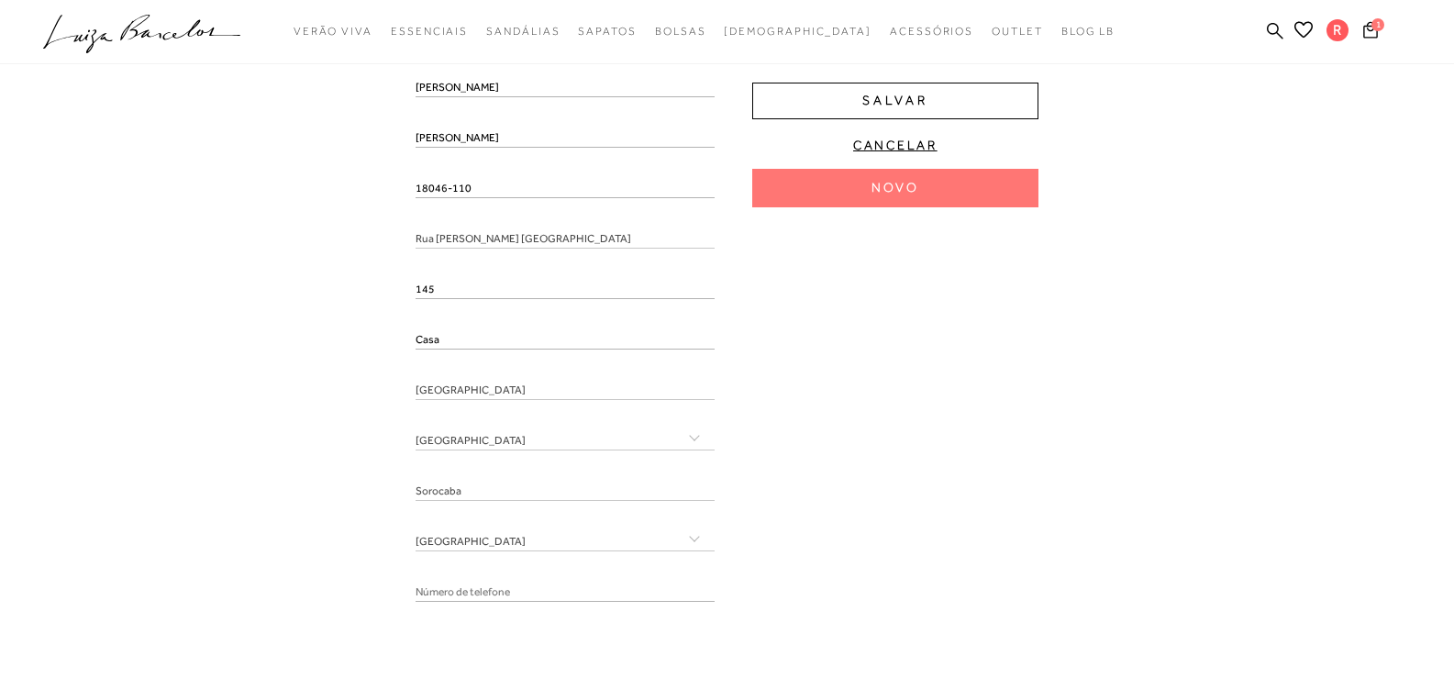
scroll to position [550, 0]
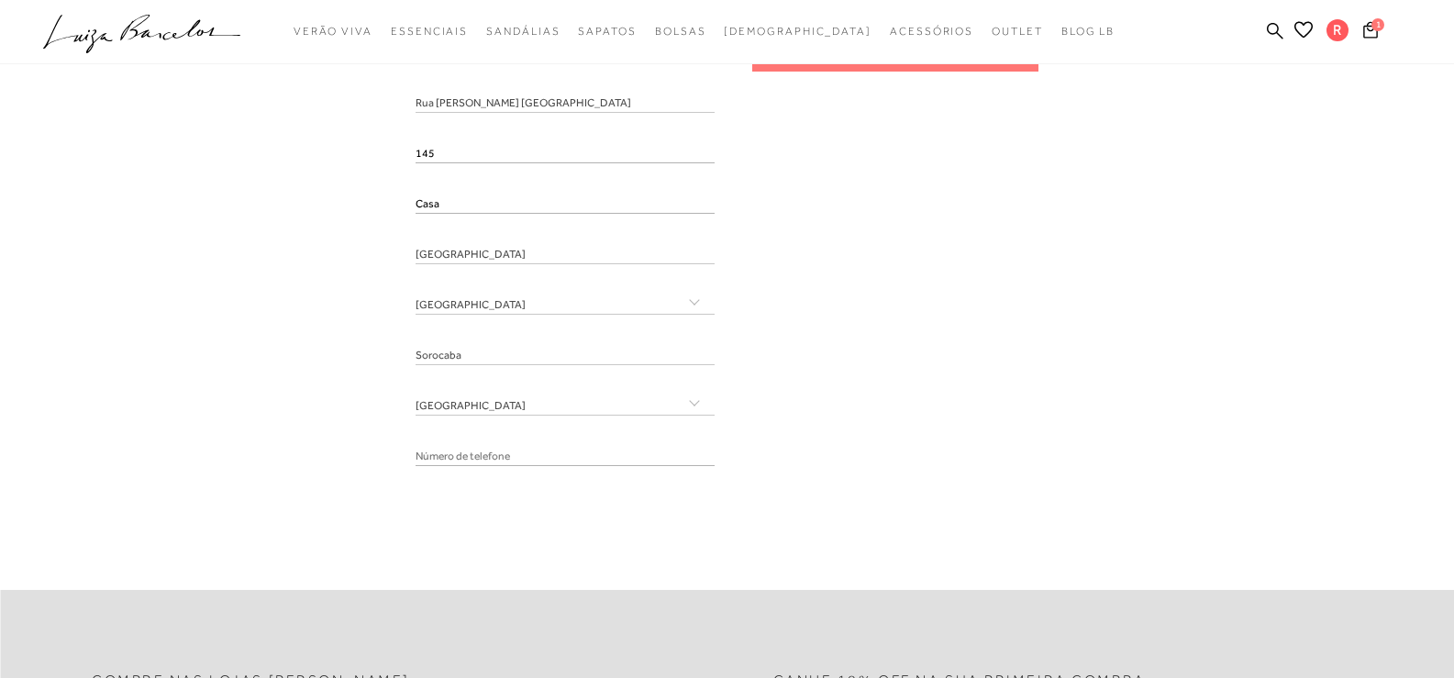
click at [565, 458] on input "tel" at bounding box center [565, 457] width 299 height 18
paste input "[PHONE_NUMBER]"
type input "[PHONE_NUMBER]"
click at [638, 454] on input "[PHONE_NUMBER]" at bounding box center [565, 457] width 299 height 18
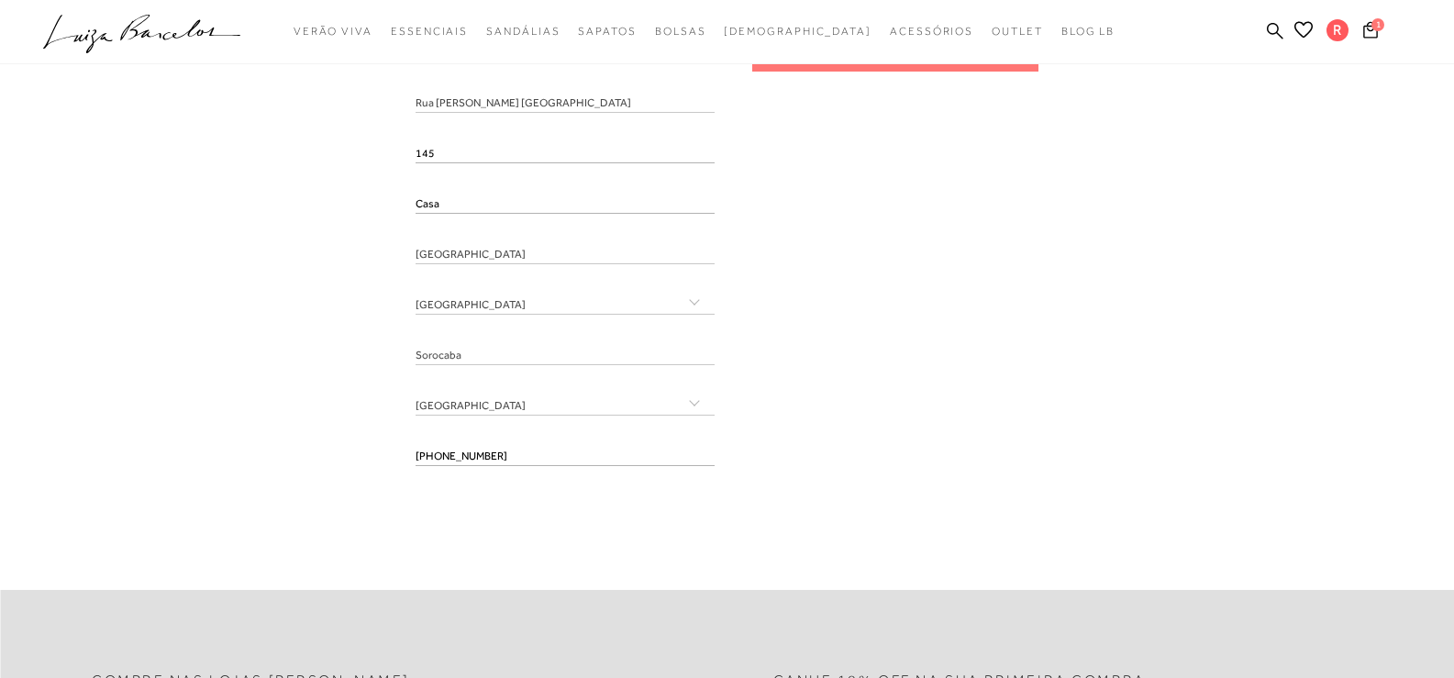
click at [639, 454] on input "(11) 94117-5485" at bounding box center [565, 457] width 299 height 18
click at [804, 479] on div "Roberta Tanzi Justo 18046-110 Rua Miguel Renê da Fonseca Brasil 145 Casa Jardim…" at bounding box center [727, 211] width 623 height 537
click at [682, 459] on input "tel" at bounding box center [565, 457] width 299 height 18
paste input "(11) 94117-5485"
type input "(11) 94117-5485"
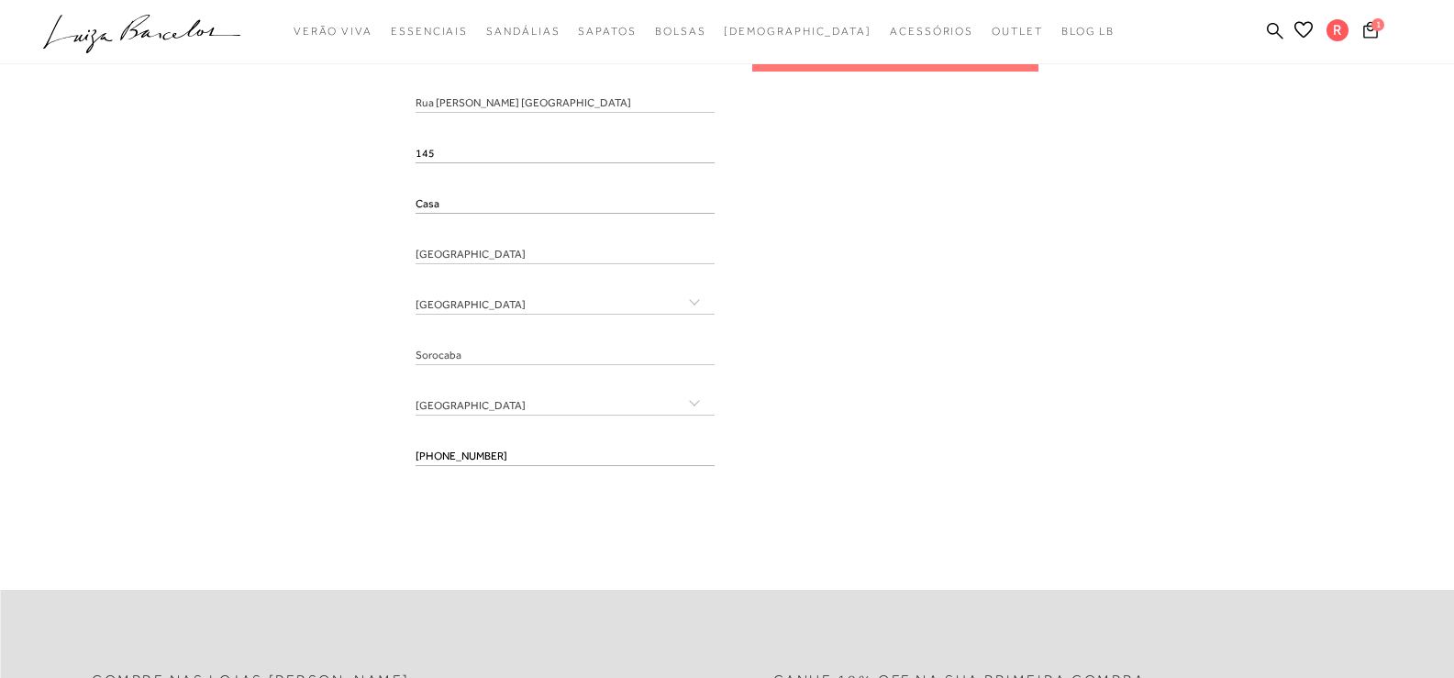
click at [922, 456] on div "Roberta Tanzi Justo 18046-110 Rua Miguel Renê da Fonseca Brasil 145 Casa Jardim…" at bounding box center [727, 211] width 623 height 537
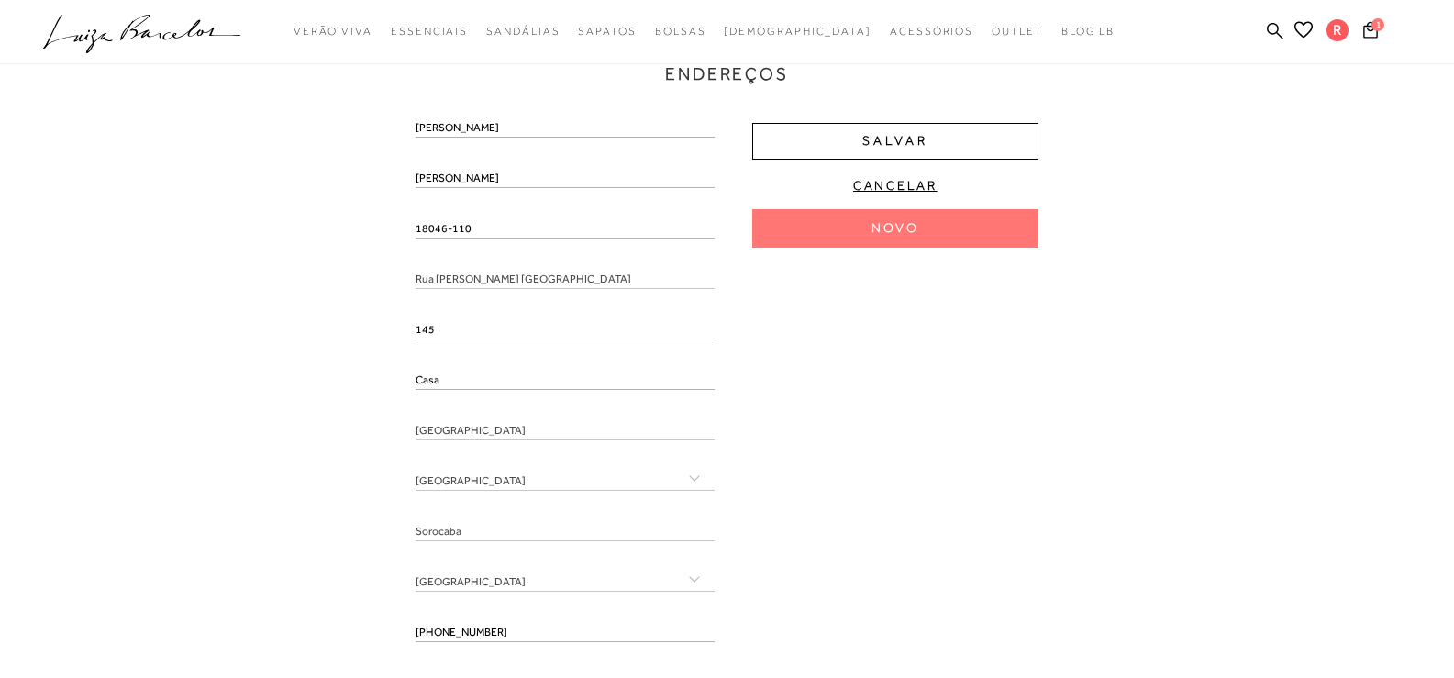
scroll to position [367, 0]
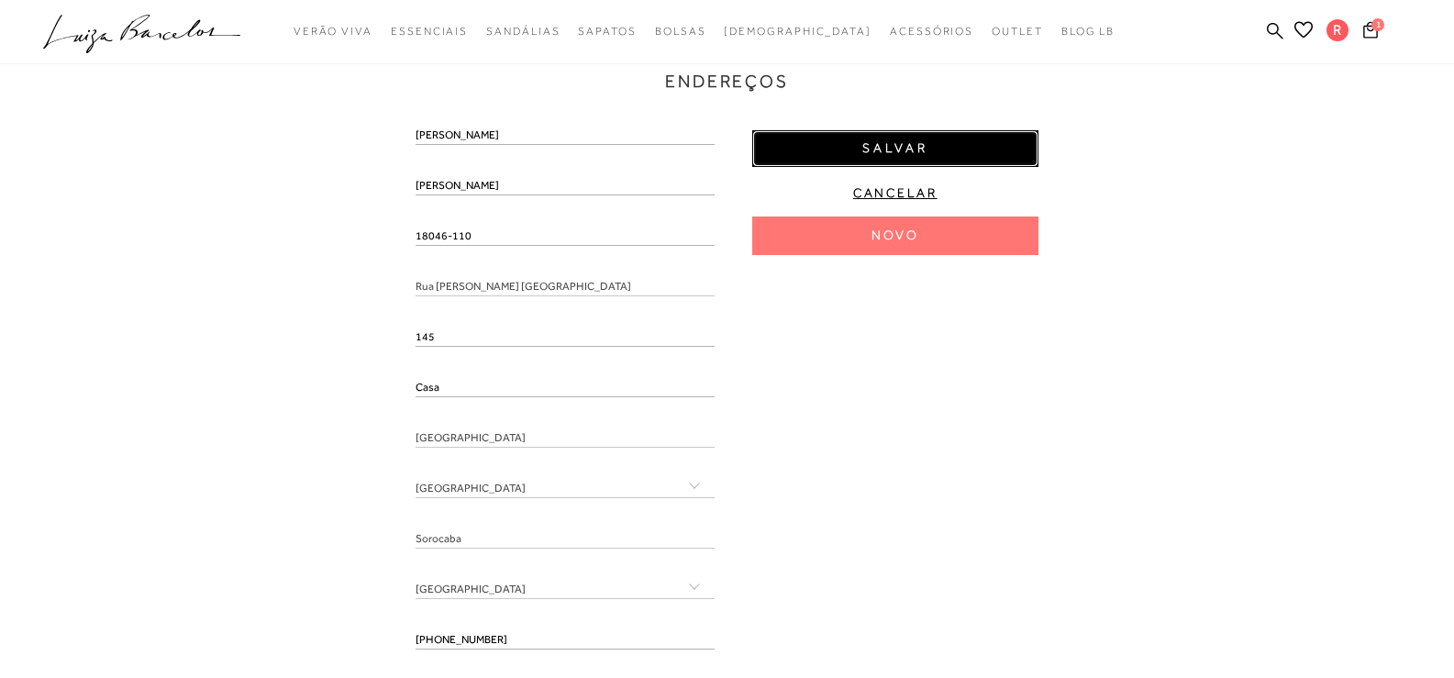
click at [957, 142] on button "Salvar" at bounding box center [895, 148] width 286 height 37
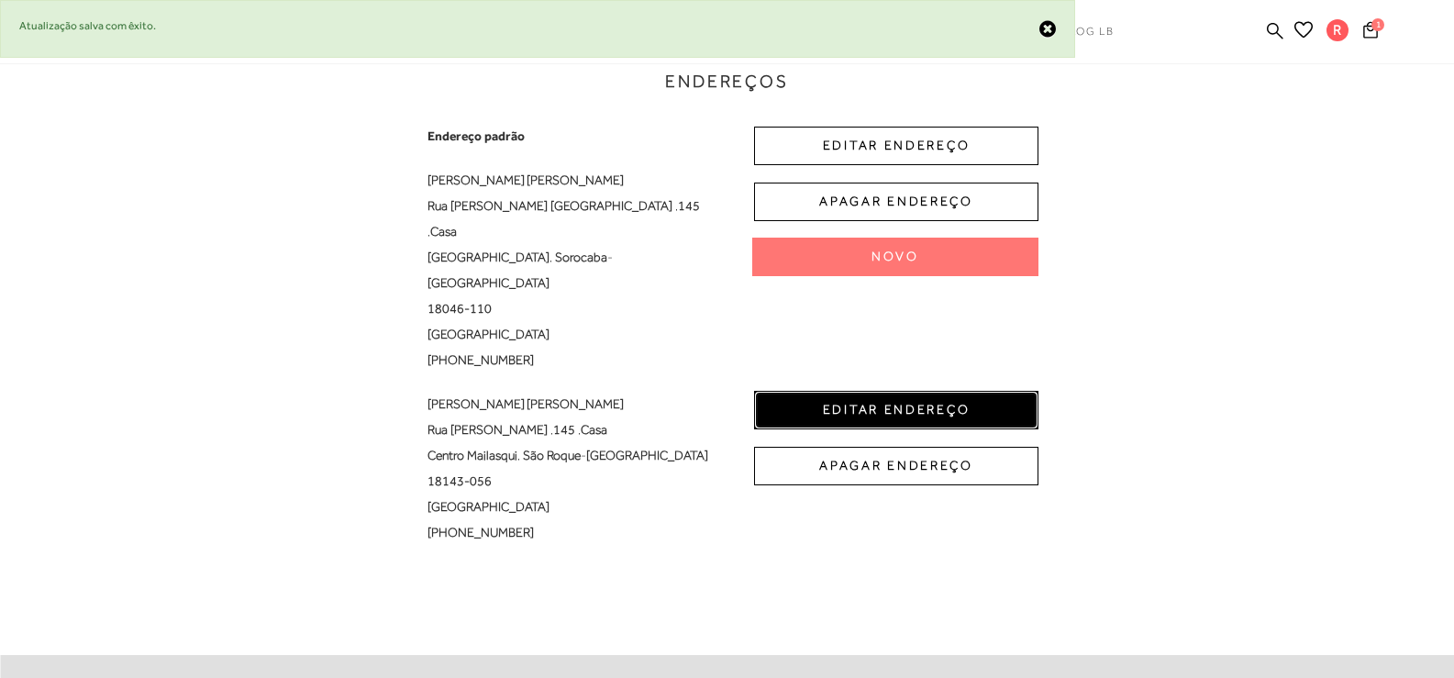
click at [958, 391] on button "EDITAR ENDEREÇO" at bounding box center [896, 410] width 284 height 39
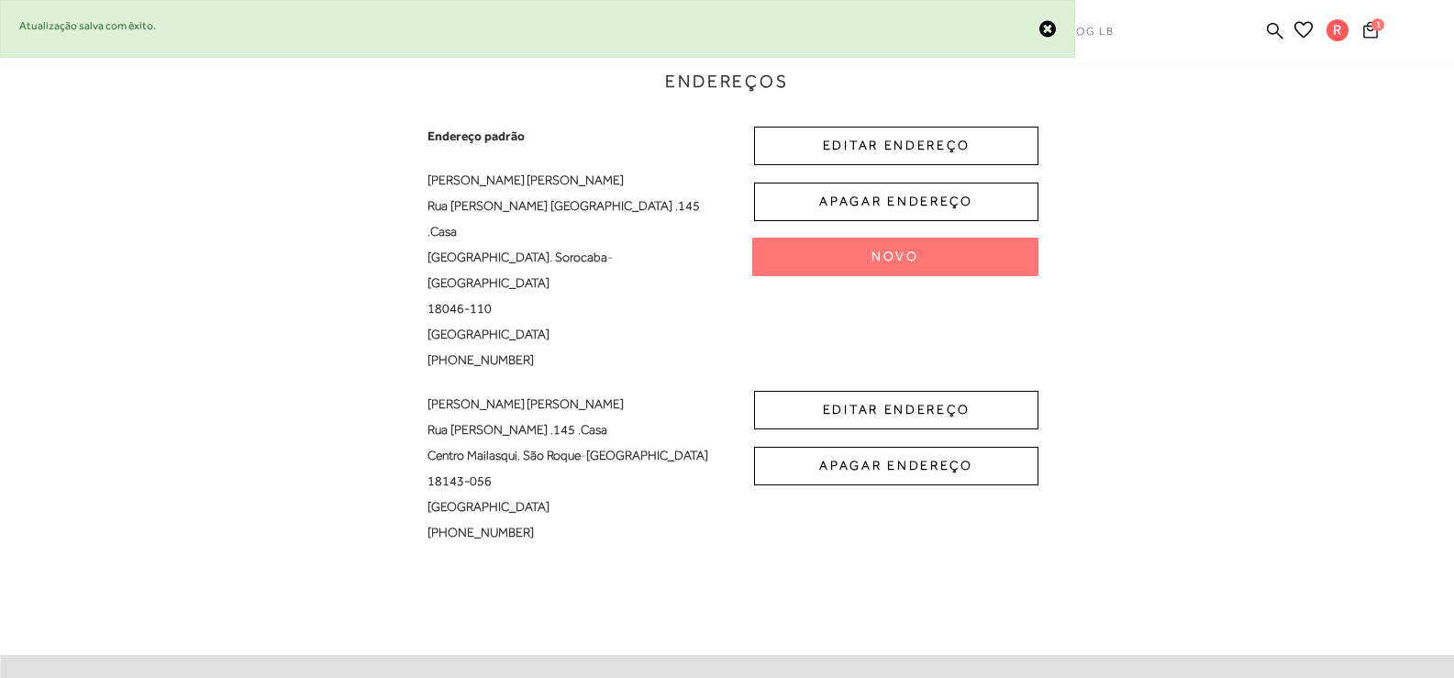
select select "SP"
select select "BR"
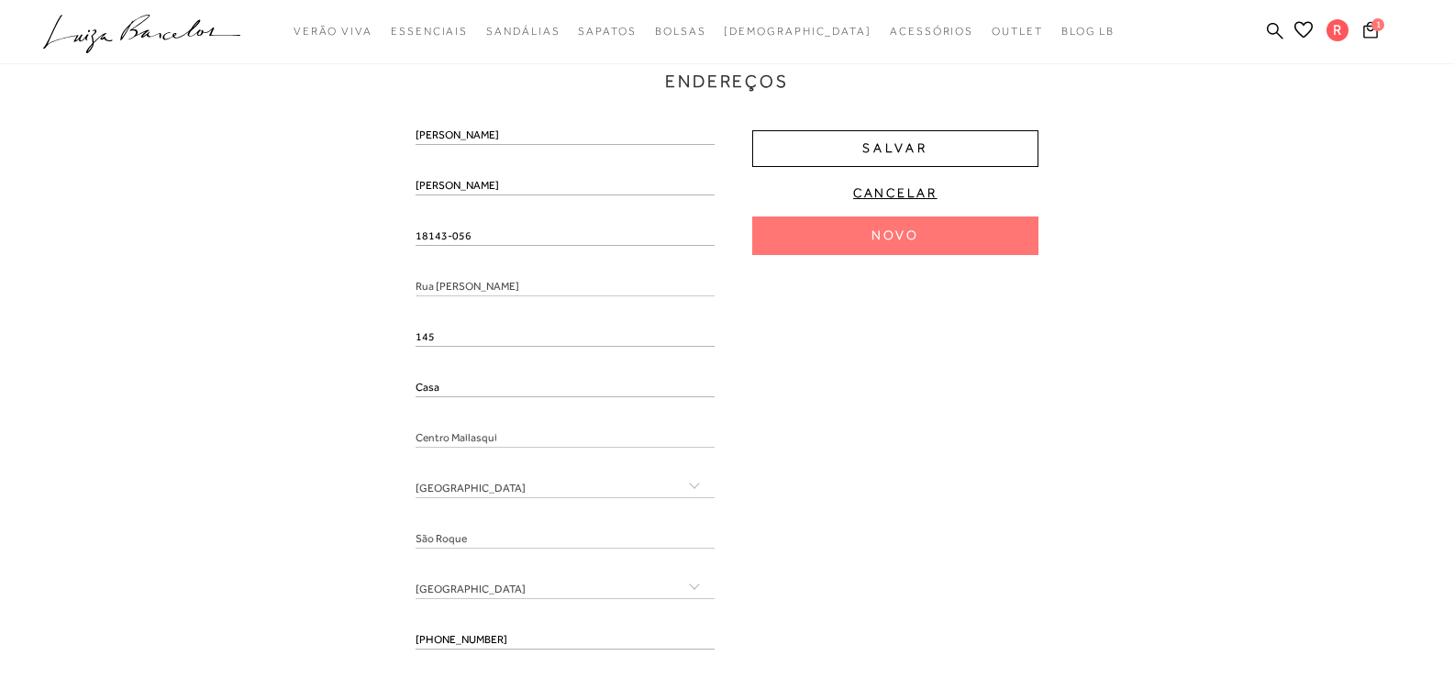
drag, startPoint x: 489, startPoint y: 235, endPoint x: 384, endPoint y: 228, distance: 104.8
click at [384, 228] on div "Endereços Endereço padrão Roberta Tanzi Justo Rua Miguel Renê da Fonseca Brasil…" at bounding box center [727, 368] width 1426 height 738
drag, startPoint x: 316, startPoint y: 264, endPoint x: 402, endPoint y: 265, distance: 85.3
click at [319, 265] on div "Endereços Endereço padrão Roberta Tanzi Justo Rua Miguel Renê da Fonseca Brasil…" at bounding box center [727, 368] width 1426 height 738
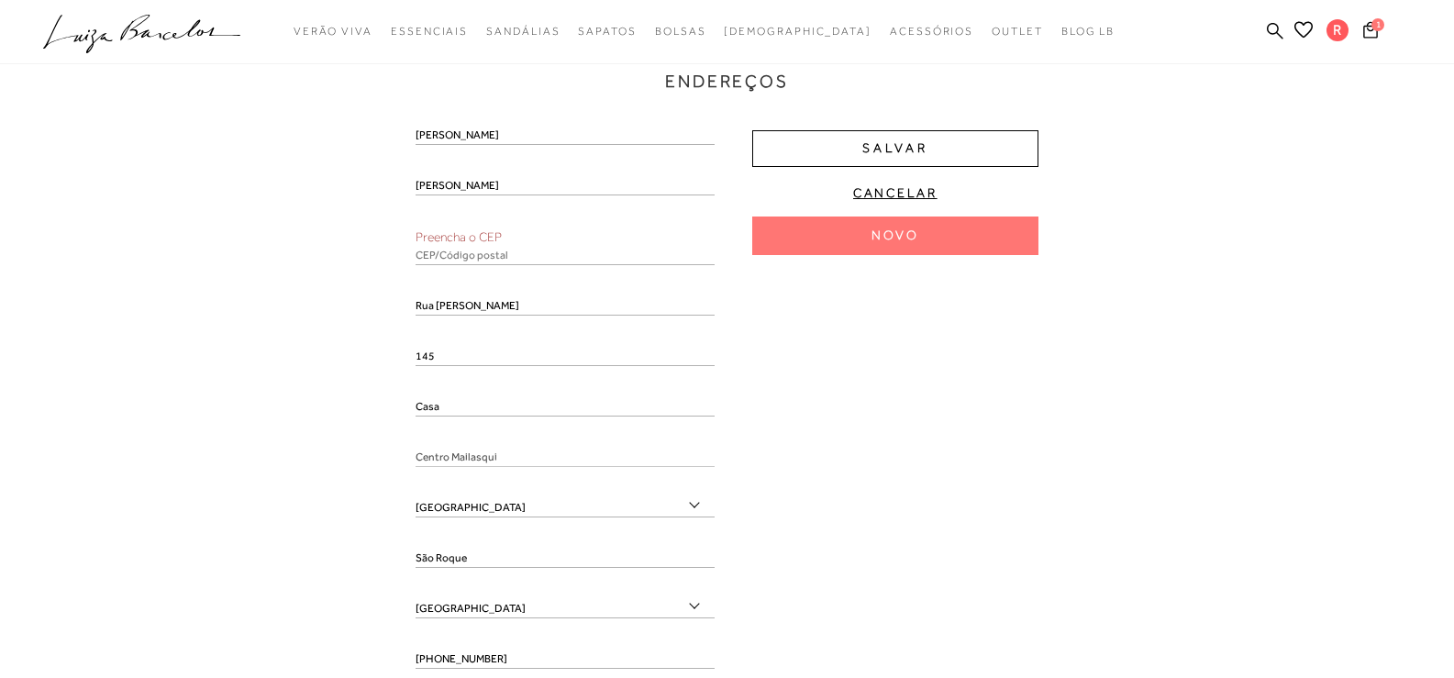
click at [451, 260] on input "text" at bounding box center [565, 256] width 299 height 18
paste input "18143-056"
type input "18143-056"
drag, startPoint x: 256, startPoint y: 295, endPoint x: 694, endPoint y: 370, distance: 443.8
click at [258, 296] on div "Endereços Endereço padrão Roberta Tanzi Justo Rua Miguel Renê da Fonseca Brasil…" at bounding box center [727, 378] width 1426 height 758
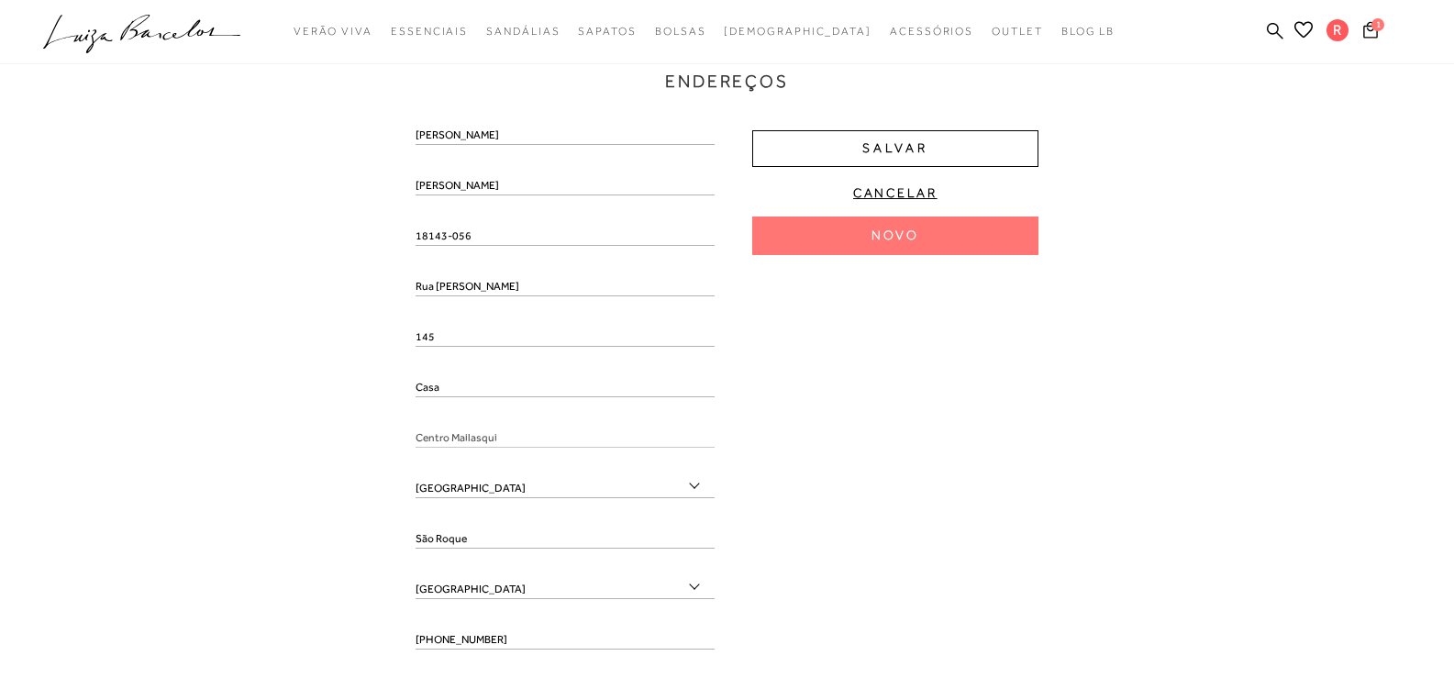
type input "Centro (Mailasqui)"
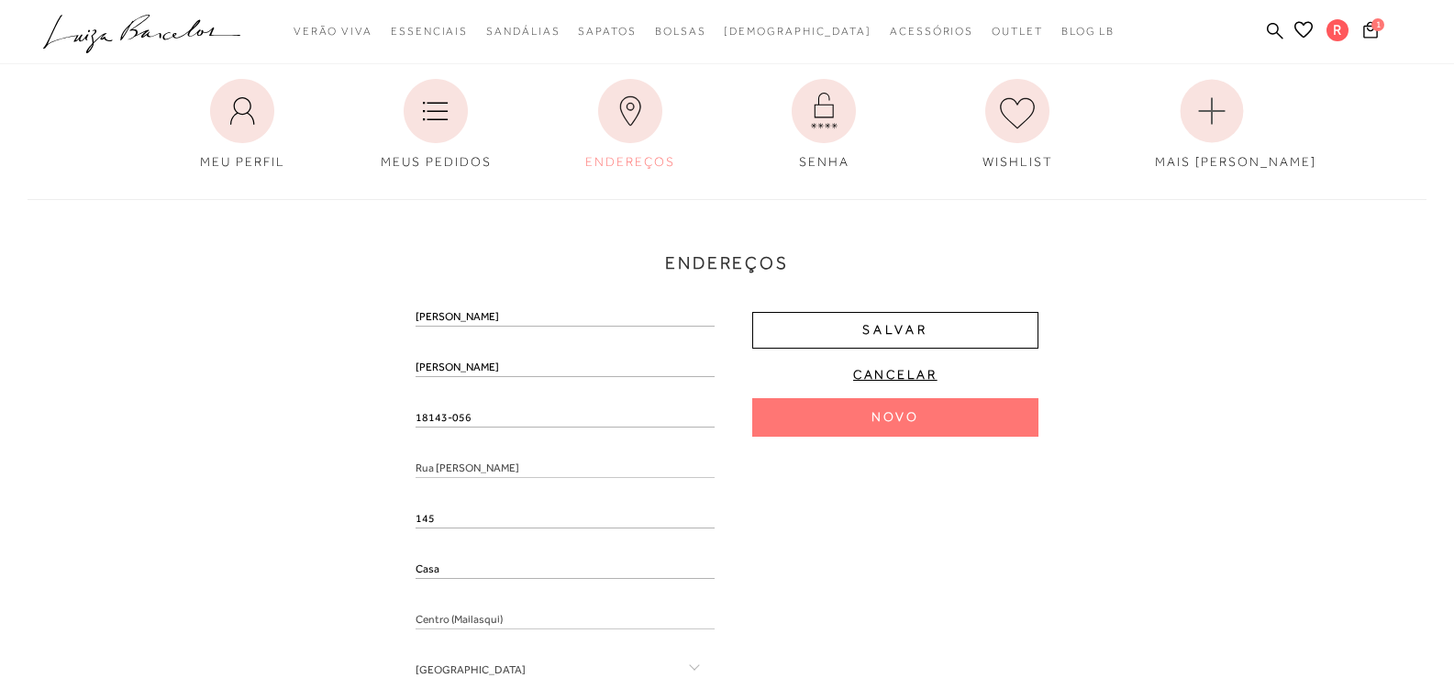
scroll to position [183, 0]
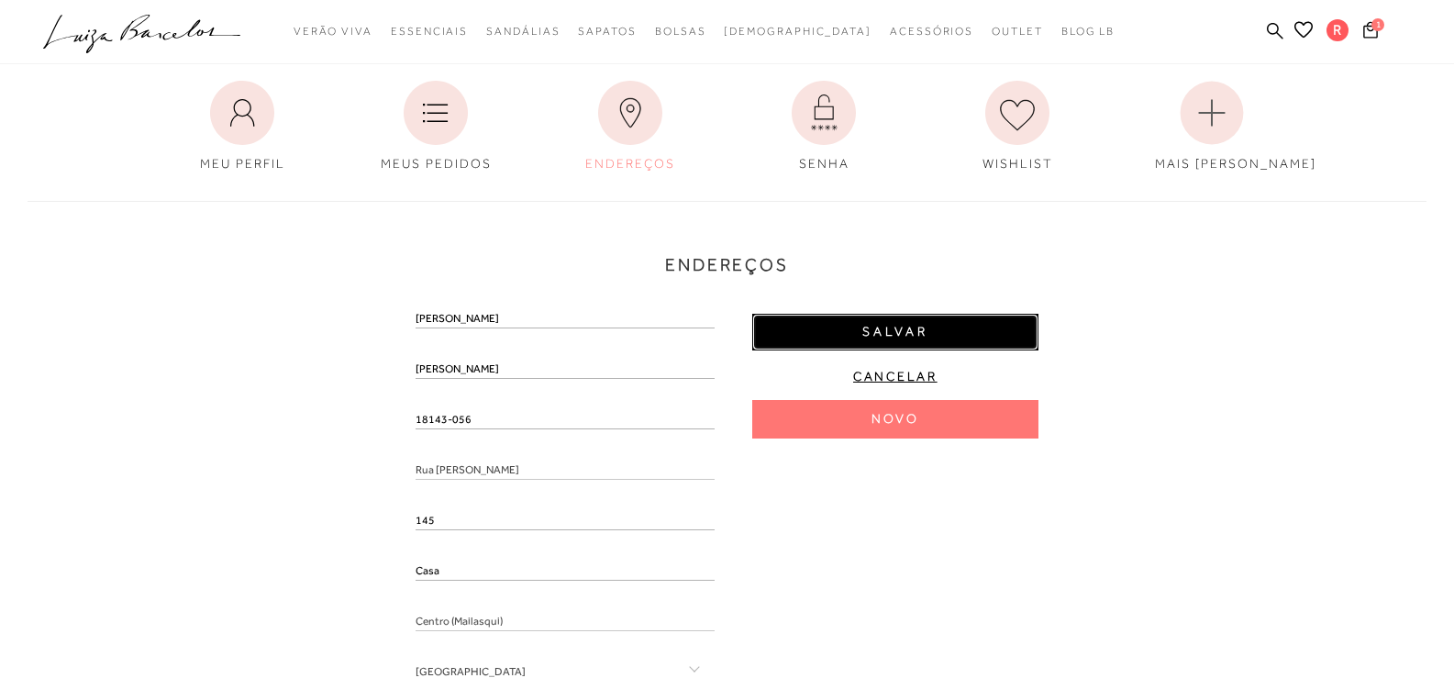
click at [996, 341] on button "Salvar" at bounding box center [895, 332] width 286 height 37
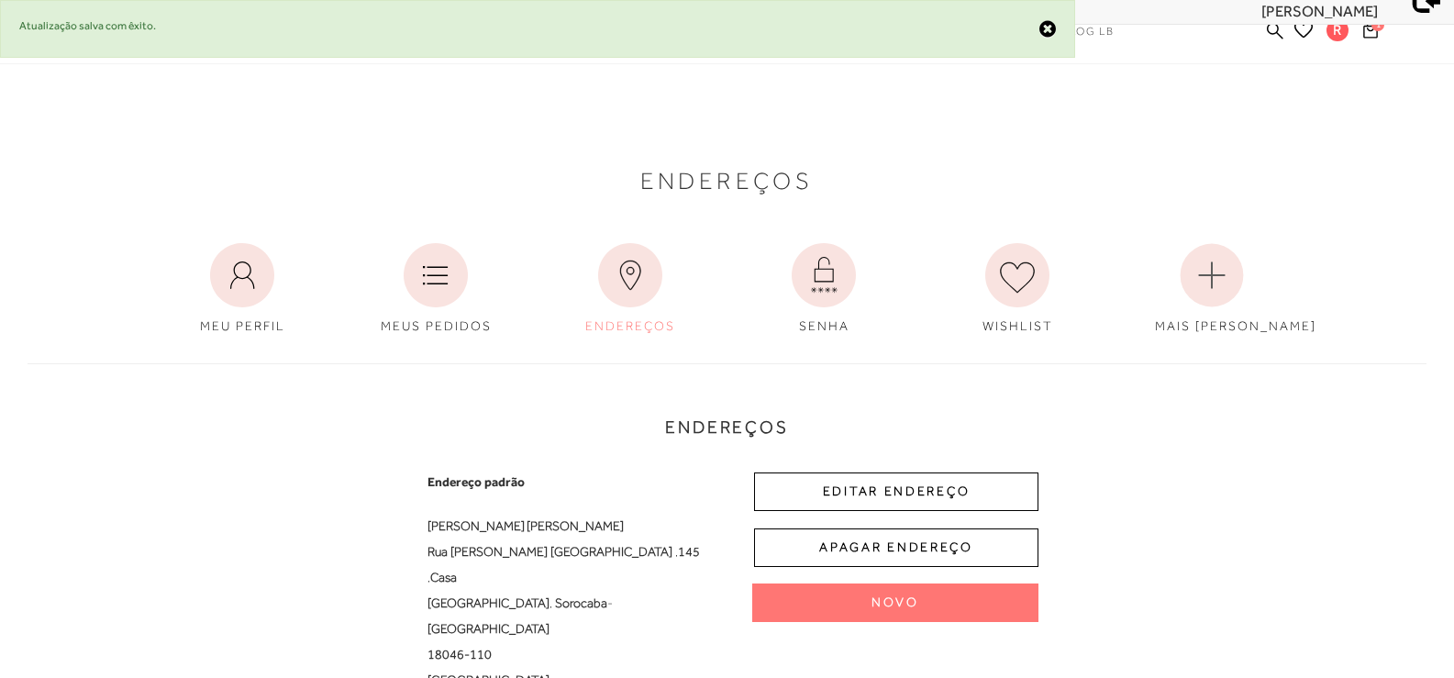
scroll to position [0, 0]
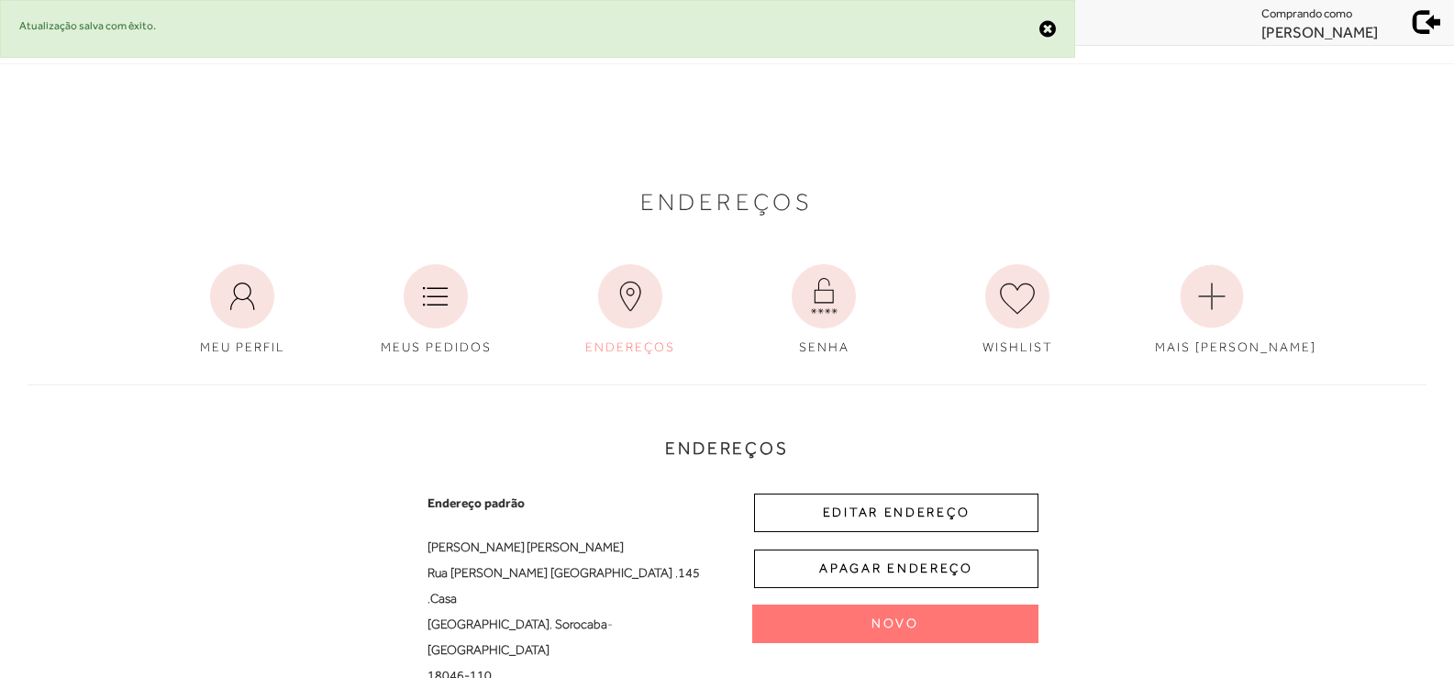
click at [1426, 20] on span at bounding box center [1428, 19] width 26 height 26
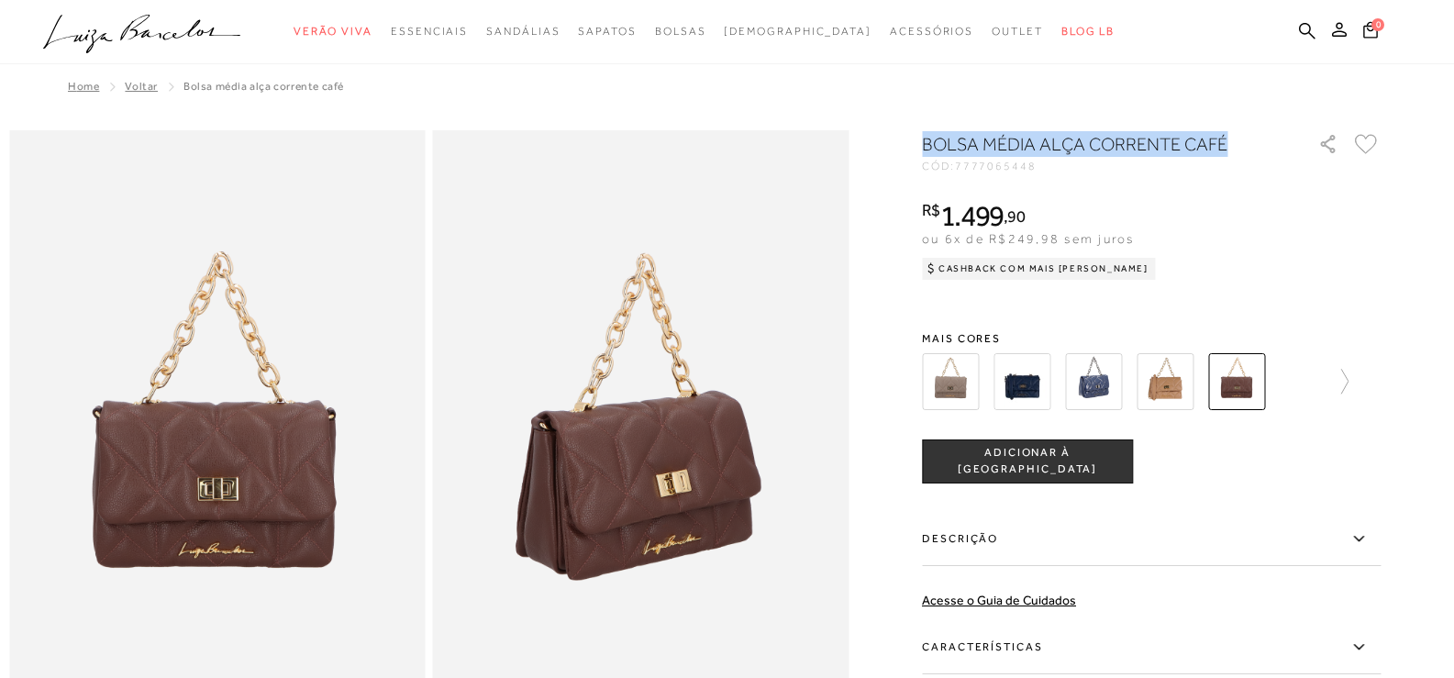
drag, startPoint x: 931, startPoint y: 143, endPoint x: 1236, endPoint y: 144, distance: 304.6
click at [1236, 144] on h1 "BOLSA MÉDIA ALÇA CORRENTE CAFÉ" at bounding box center [1094, 144] width 344 height 26
copy h1 "BOLSA MÉDIA ALÇA CORRENTE CAFÉ"
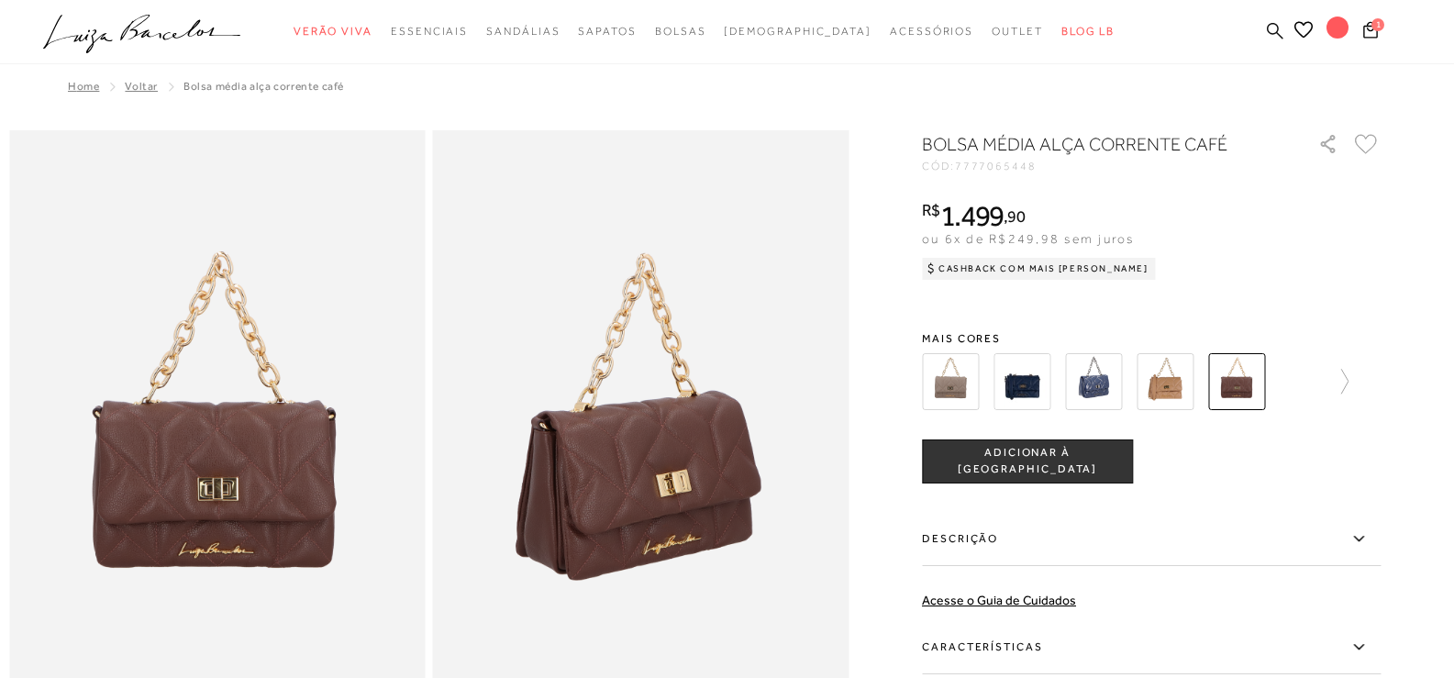
click at [1272, 24] on icon at bounding box center [1275, 30] width 17 height 17
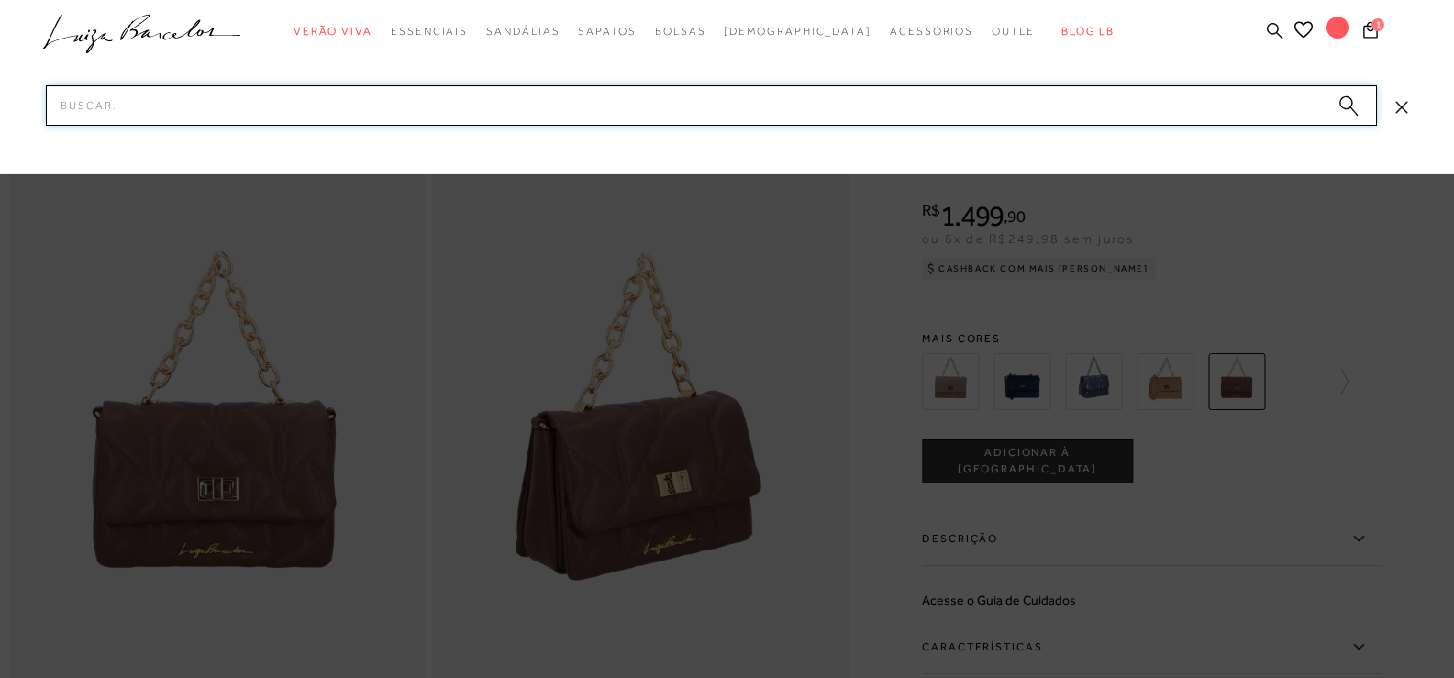
paste input "BOLSA MÉDIA ALÇA CORRENTE CAFÉ"
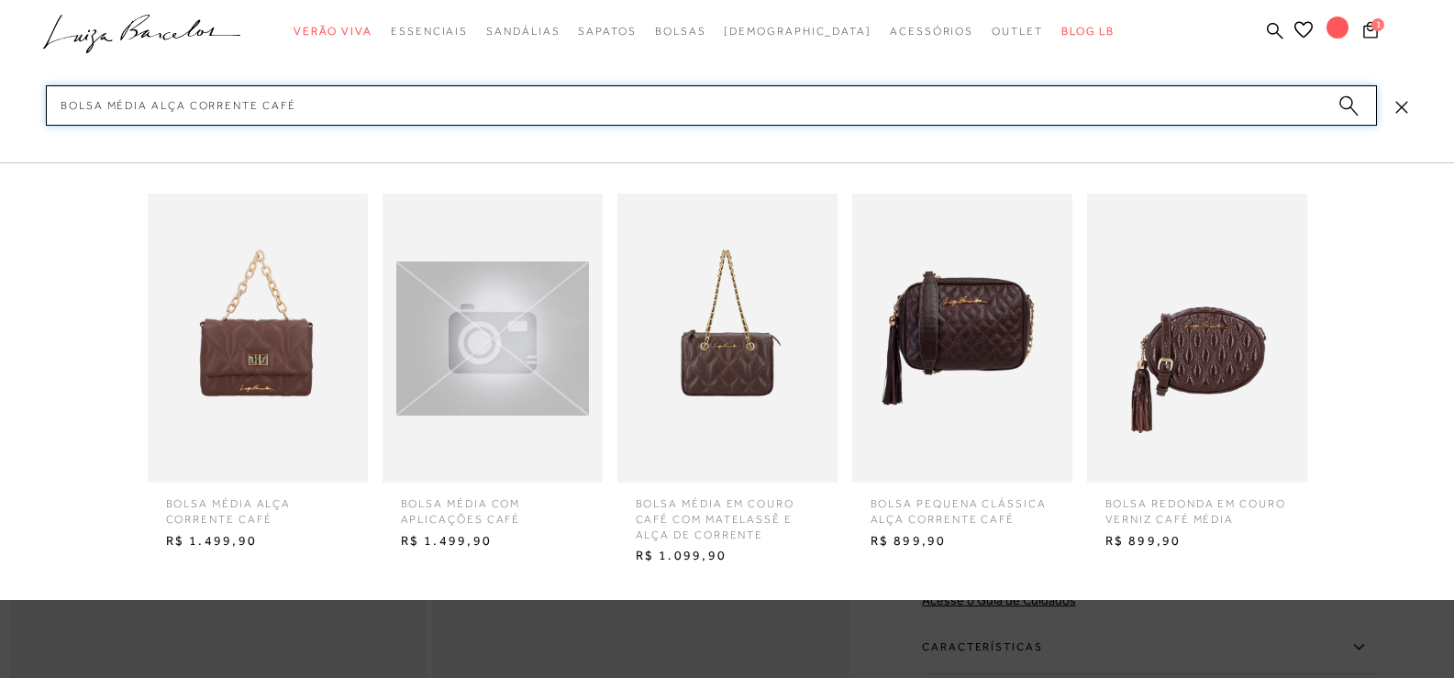
click at [124, 113] on input "BOLSA MÉDIA ALÇA CORRENTE CAFÉ" at bounding box center [711, 105] width 1331 height 40
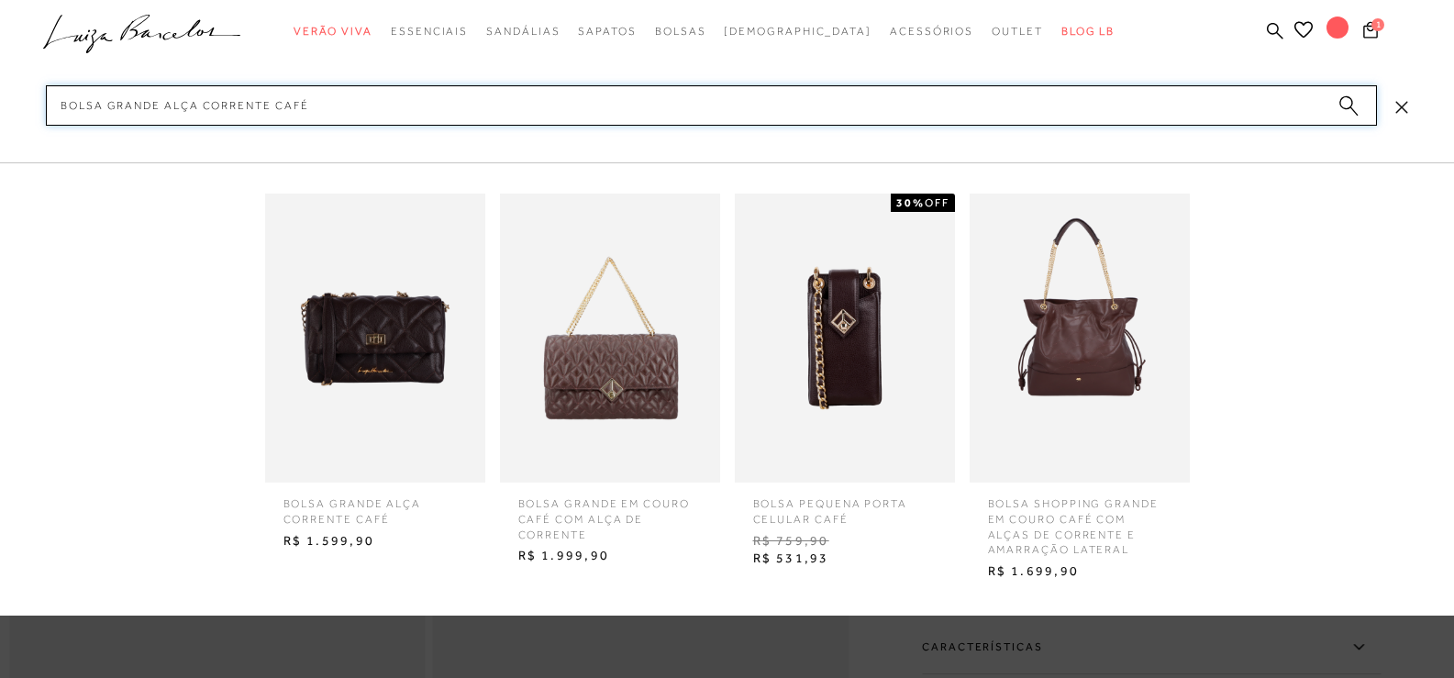
type input "BOLSA grande ALÇA CORRENTE CAFÉ"
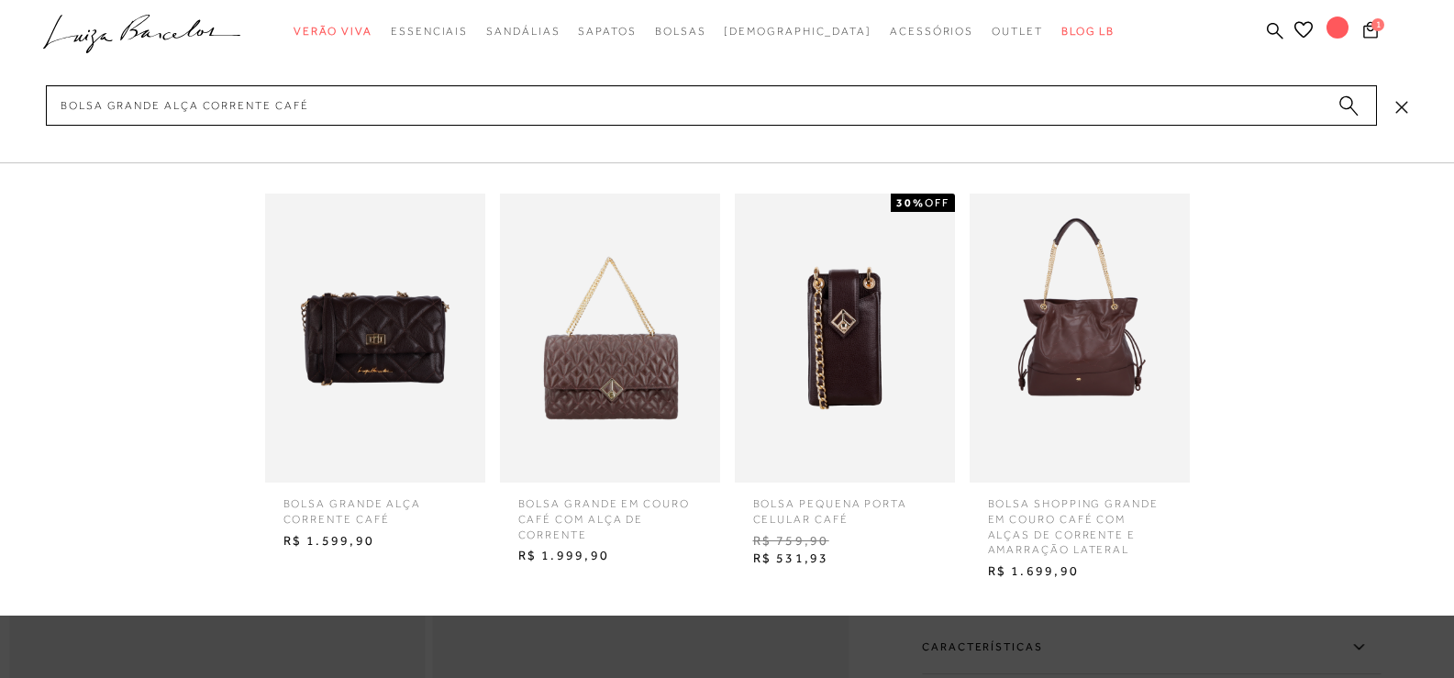
click at [342, 308] on img at bounding box center [375, 338] width 220 height 289
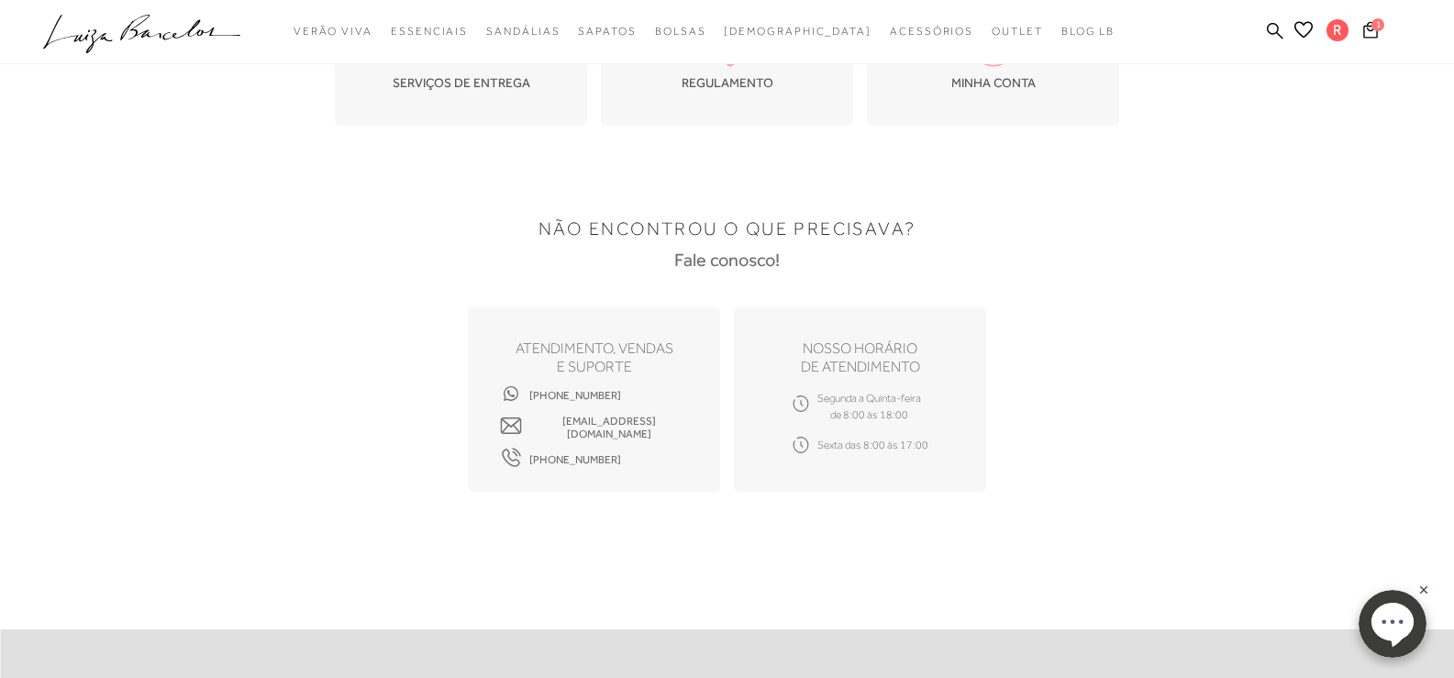
scroll to position [459, 0]
